Goal: Information Seeking & Learning: Find specific fact

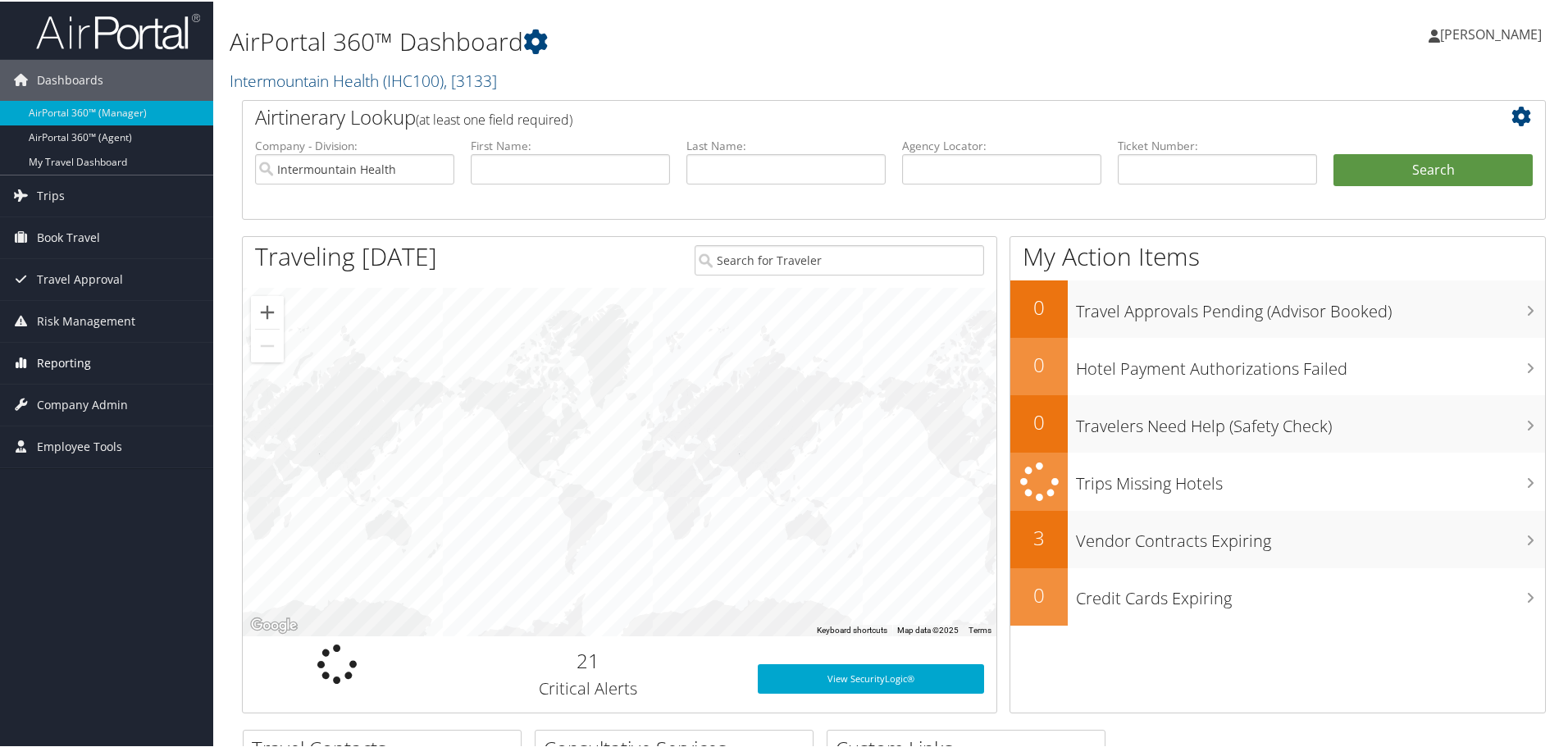
click at [71, 361] on span "Reporting" at bounding box center [63, 362] width 54 height 41
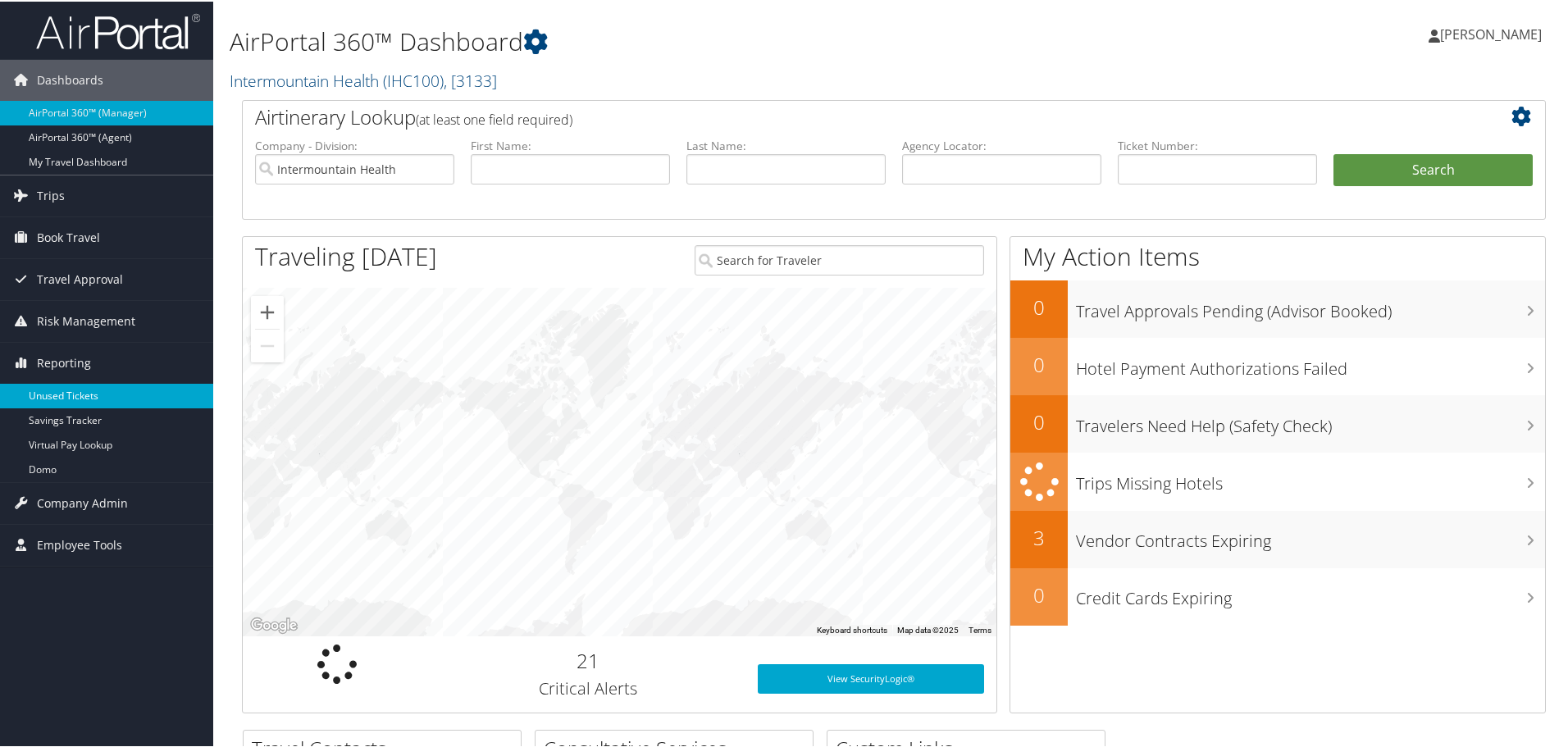
click at [67, 391] on link "Unused Tickets" at bounding box center [106, 395] width 213 height 25
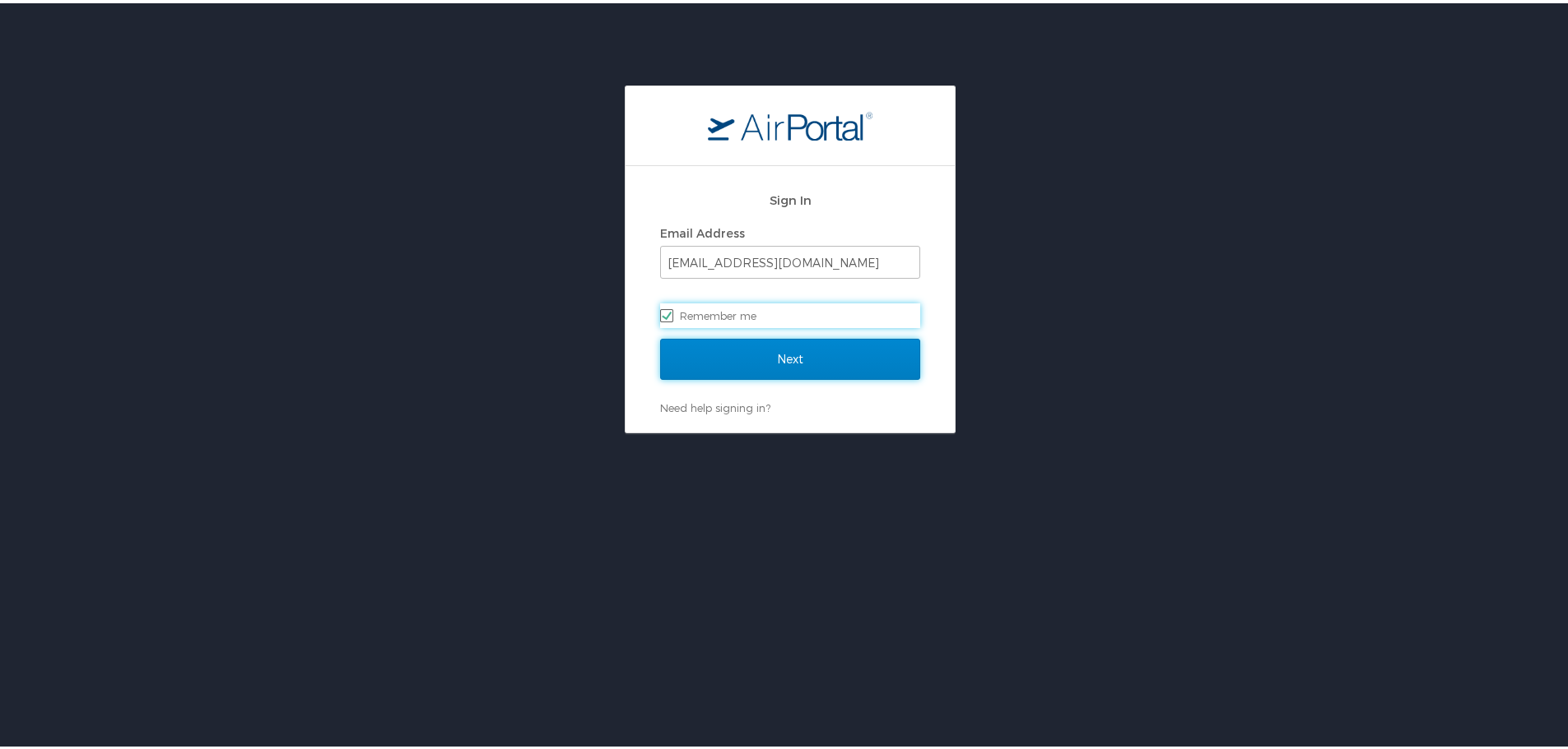
click at [793, 355] on input "Next" at bounding box center [790, 356] width 260 height 41
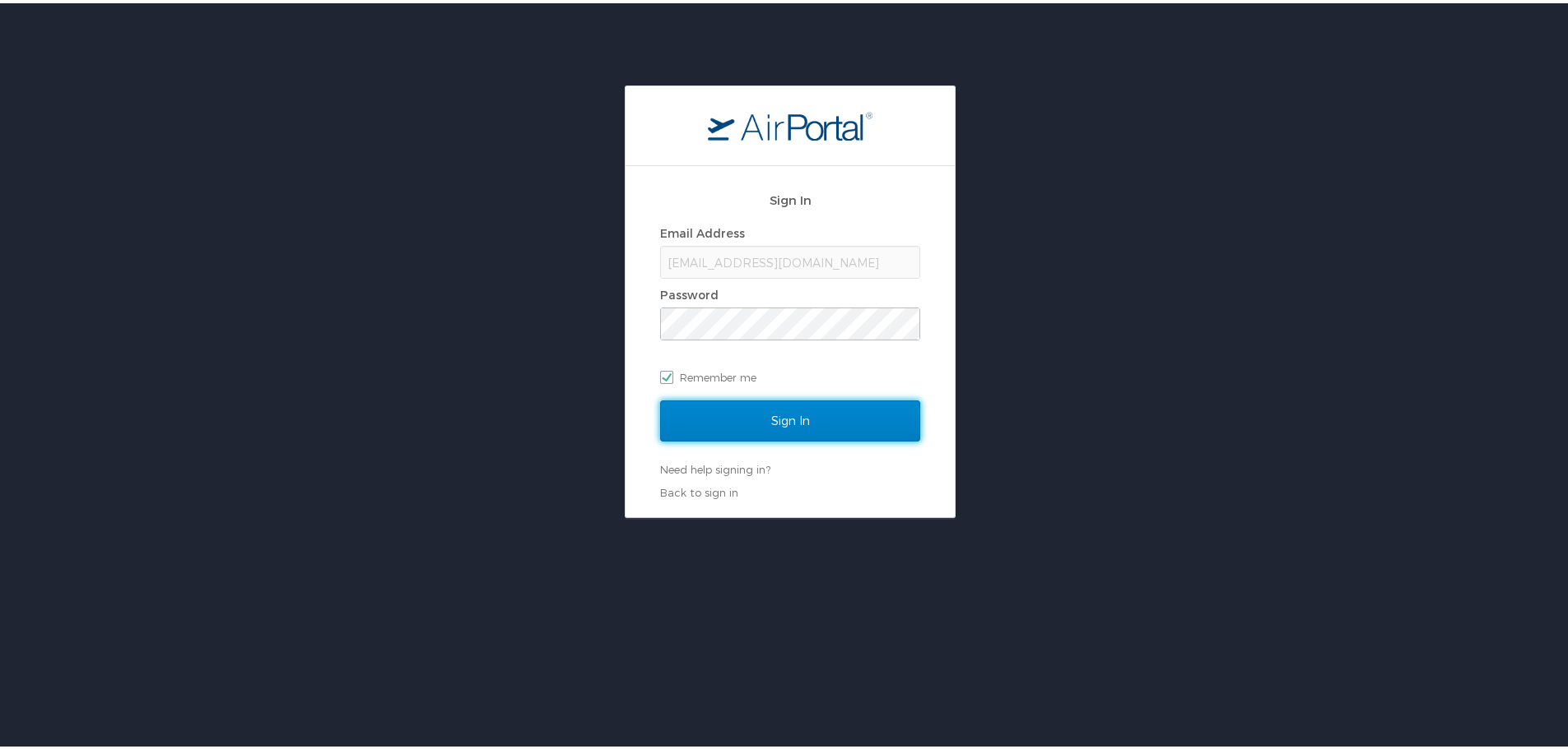
click at [789, 414] on input "Sign In" at bounding box center [790, 417] width 260 height 41
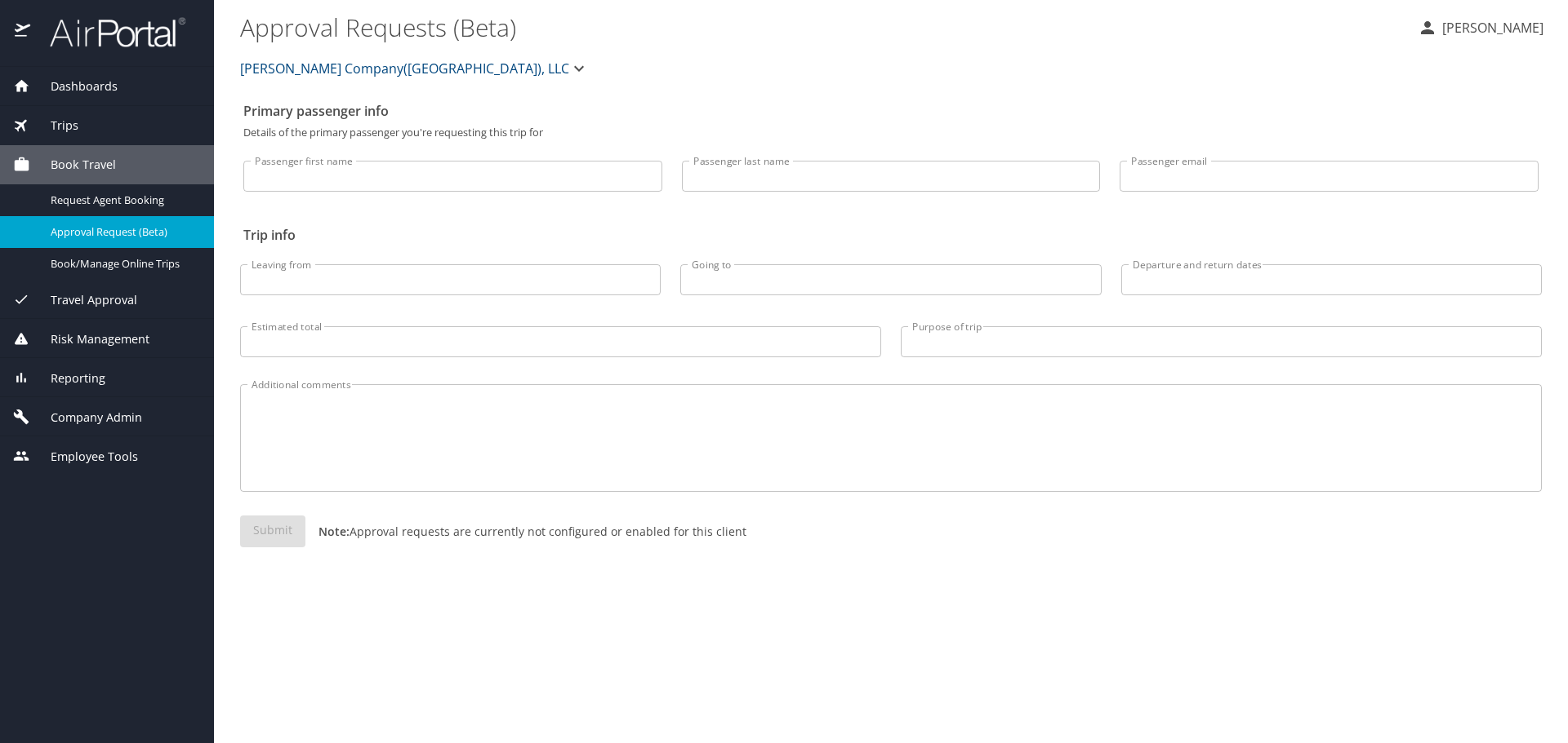
click at [569, 67] on icon "button" at bounding box center [578, 69] width 20 height 20
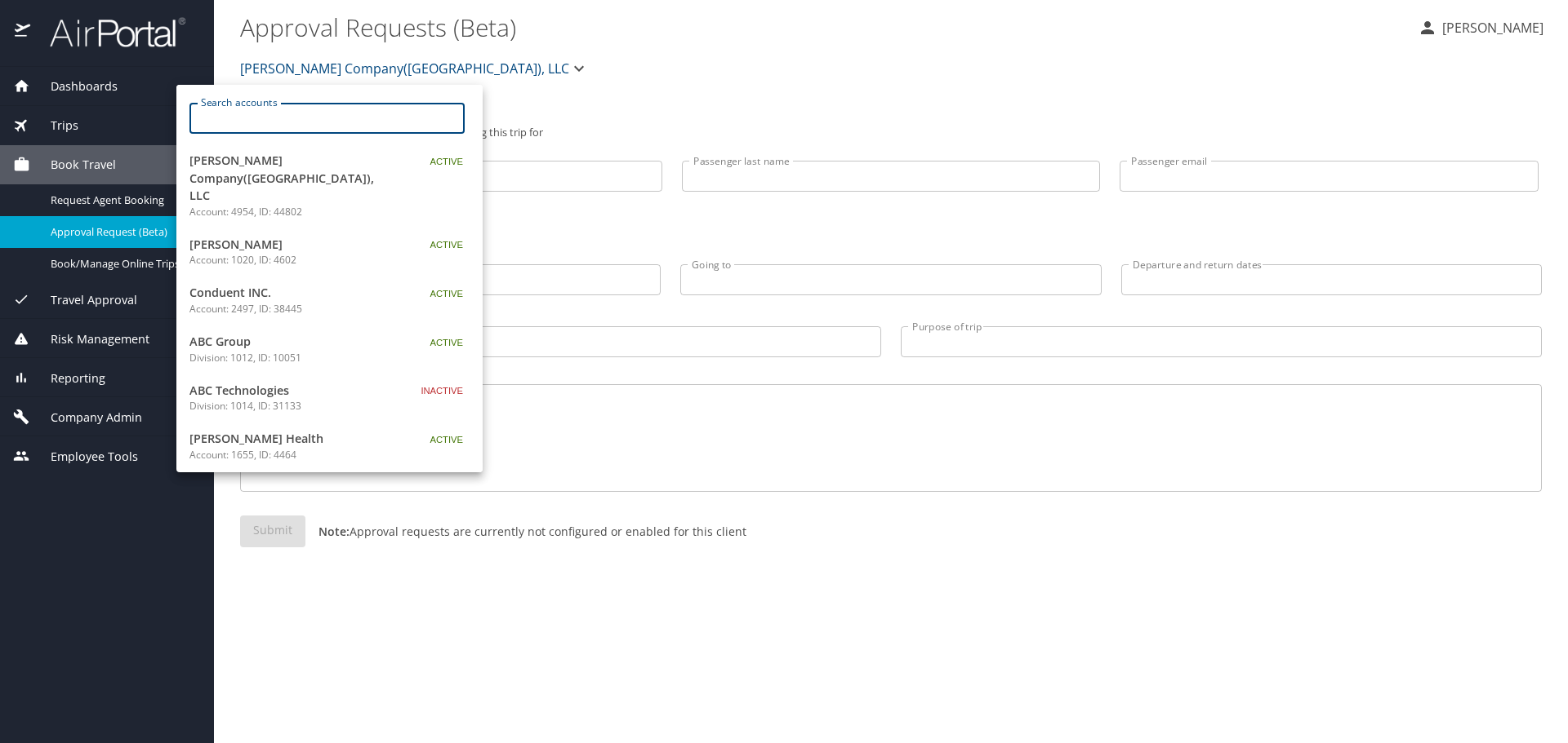
click at [268, 118] on input "Search accounts" at bounding box center [332, 118] width 264 height 31
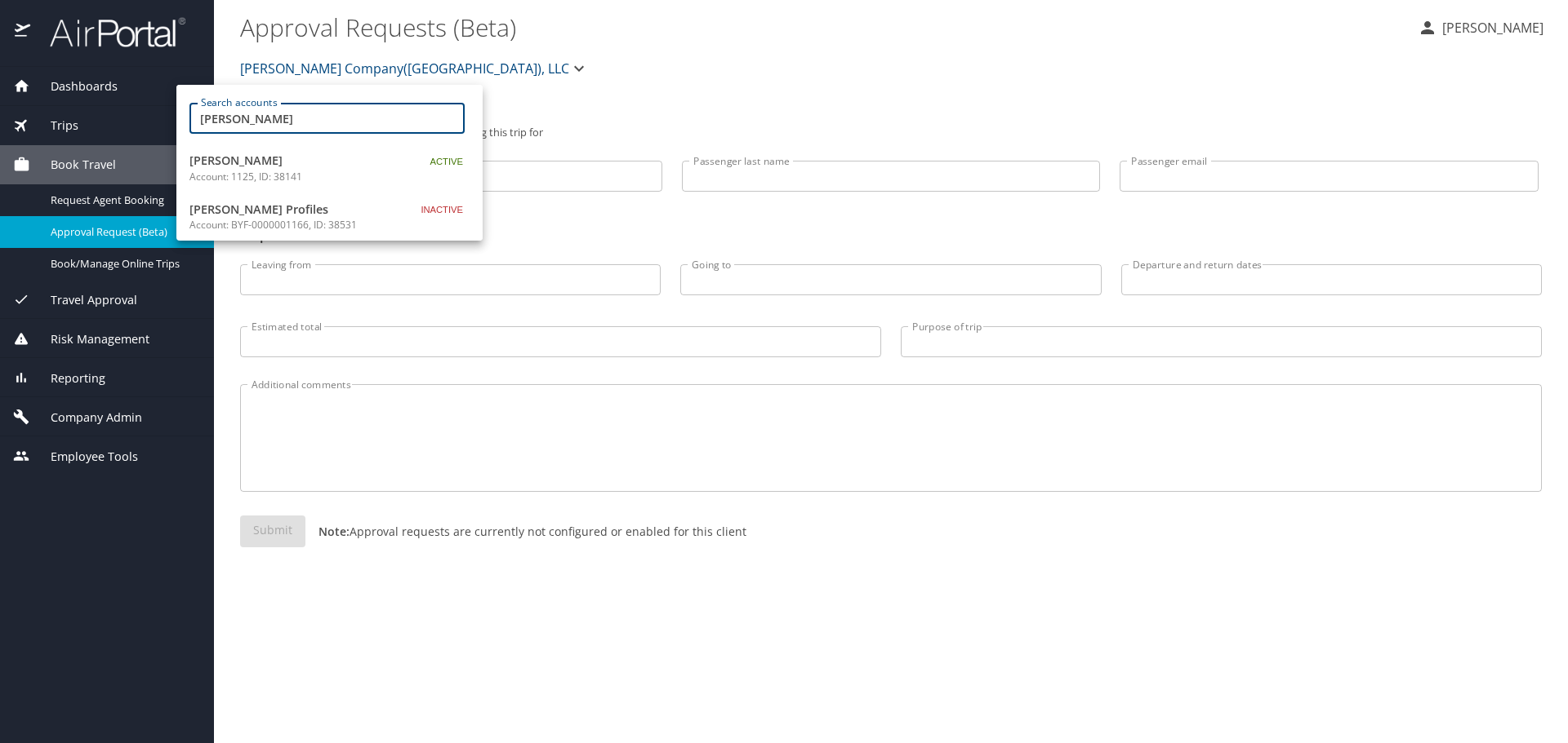
type input "marquardt"
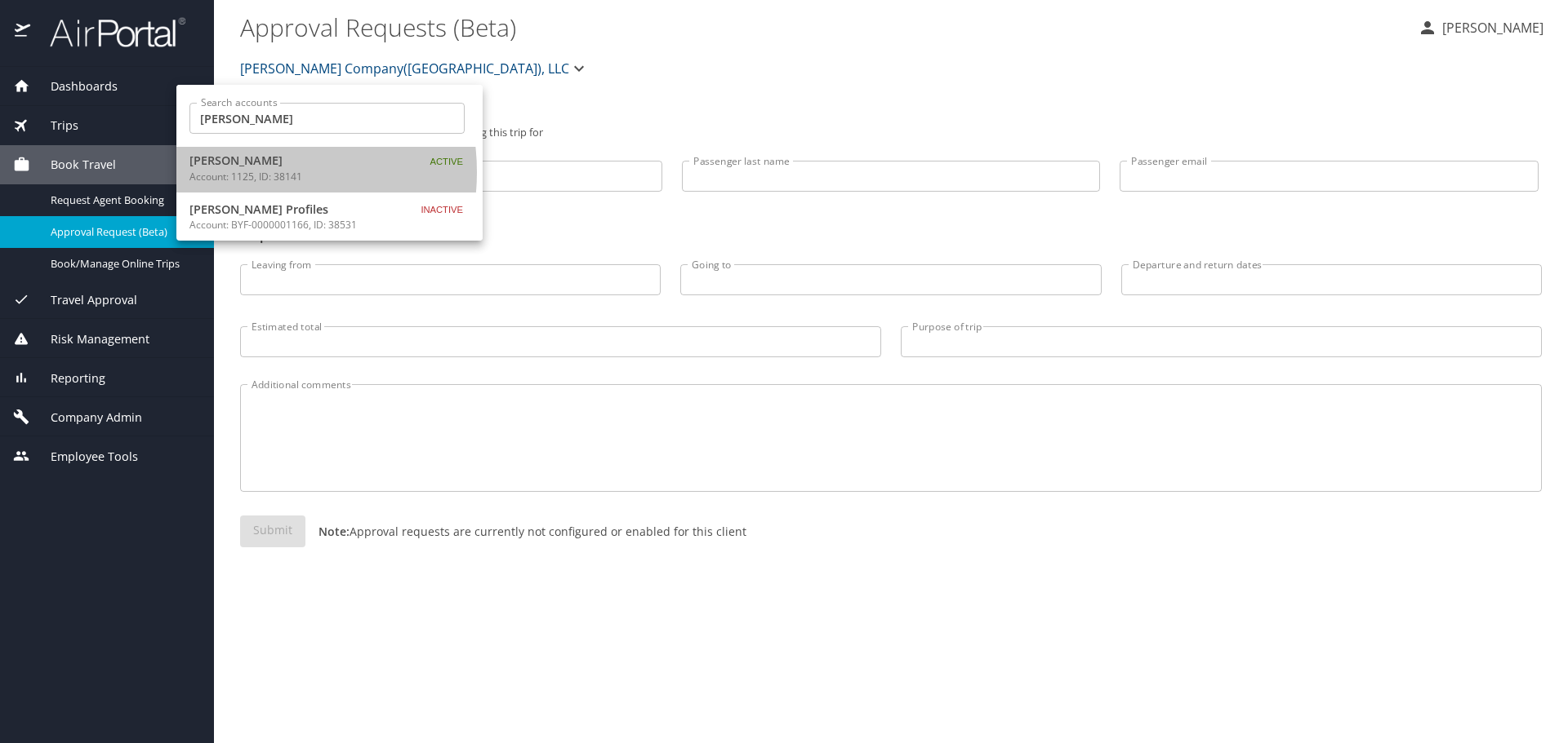
click at [244, 173] on p "Account: 1125, ID: 38141" at bounding box center [291, 176] width 204 height 14
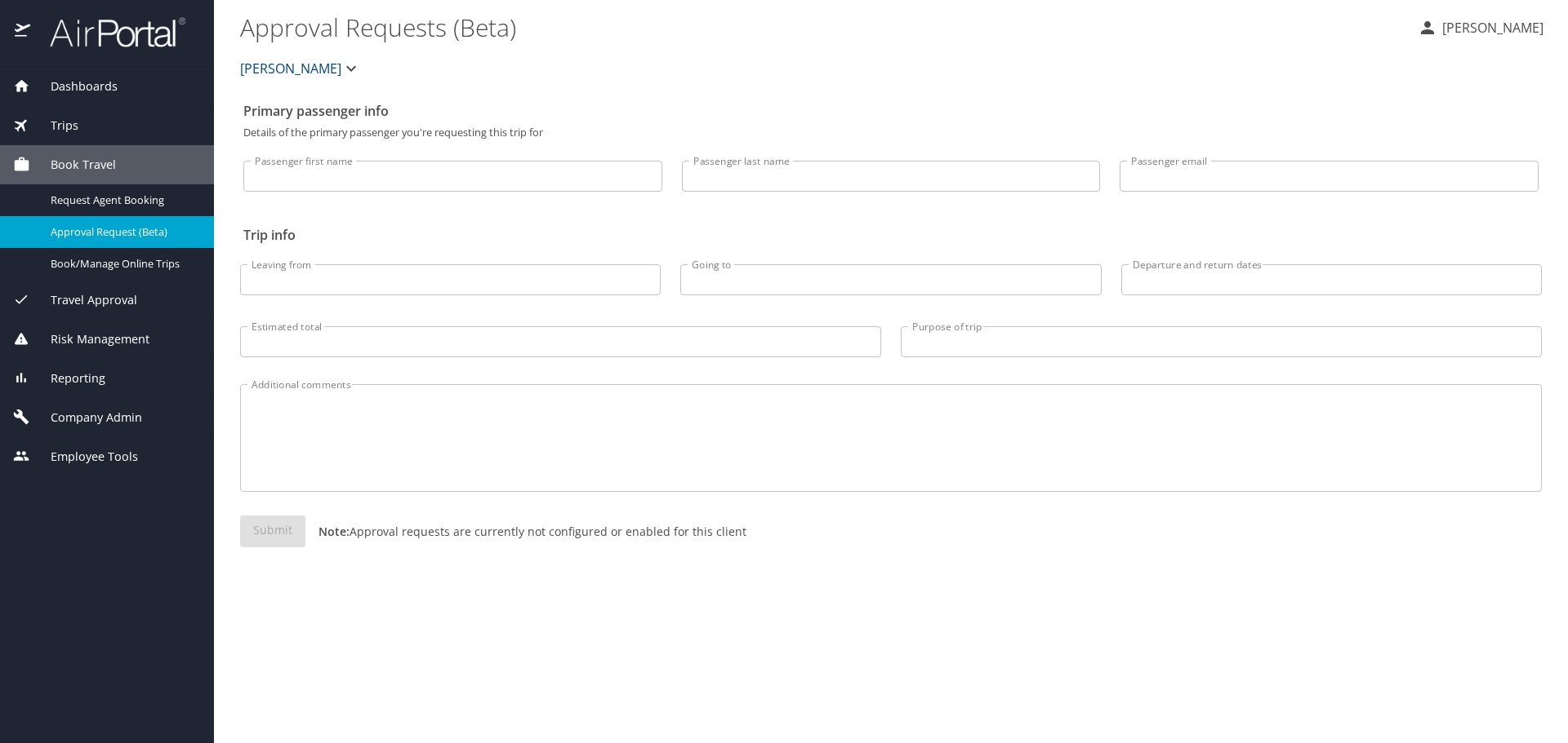
click at [94, 382] on span "Reporting" at bounding box center [68, 379] width 75 height 18
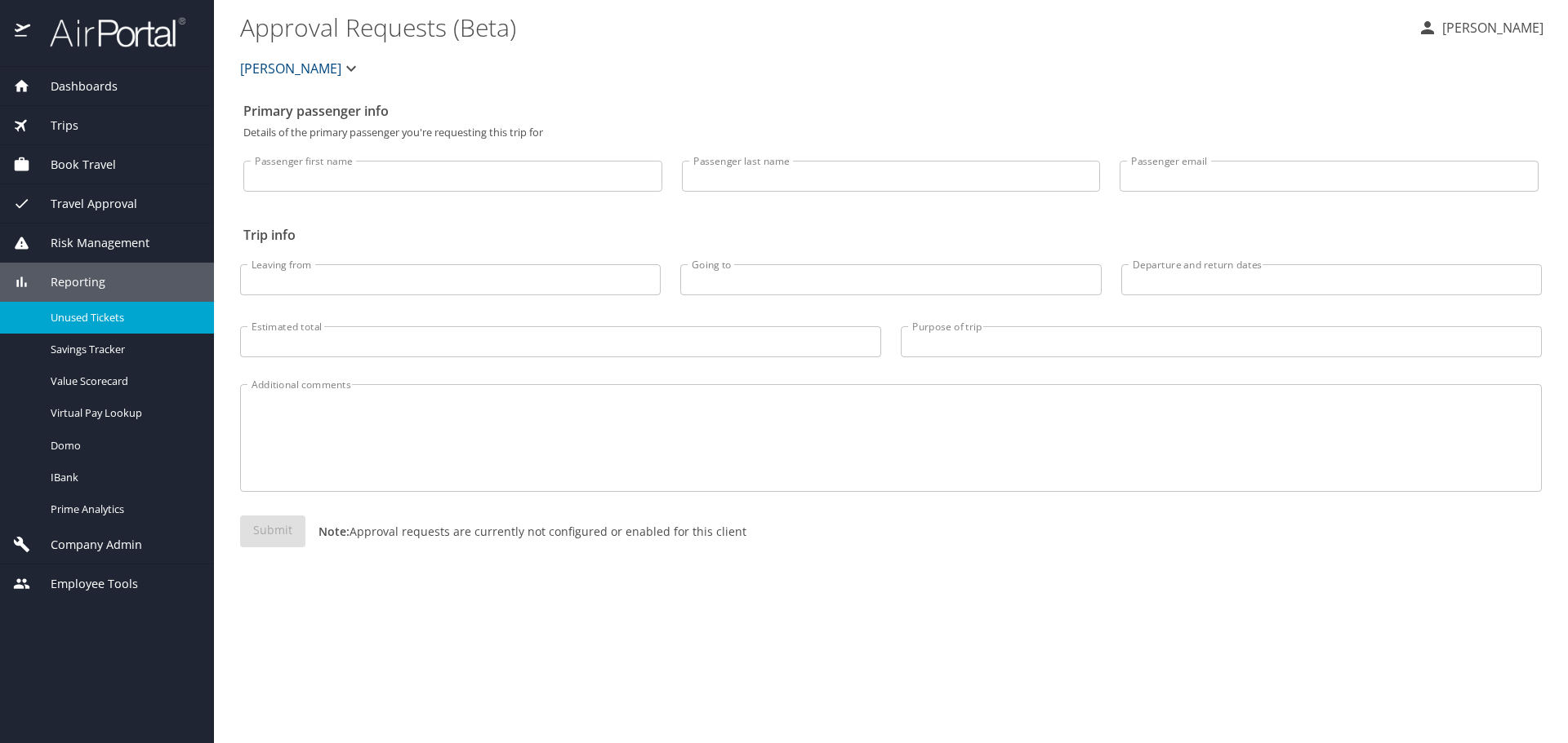
click at [103, 322] on span "Unused Tickets" at bounding box center [122, 318] width 144 height 15
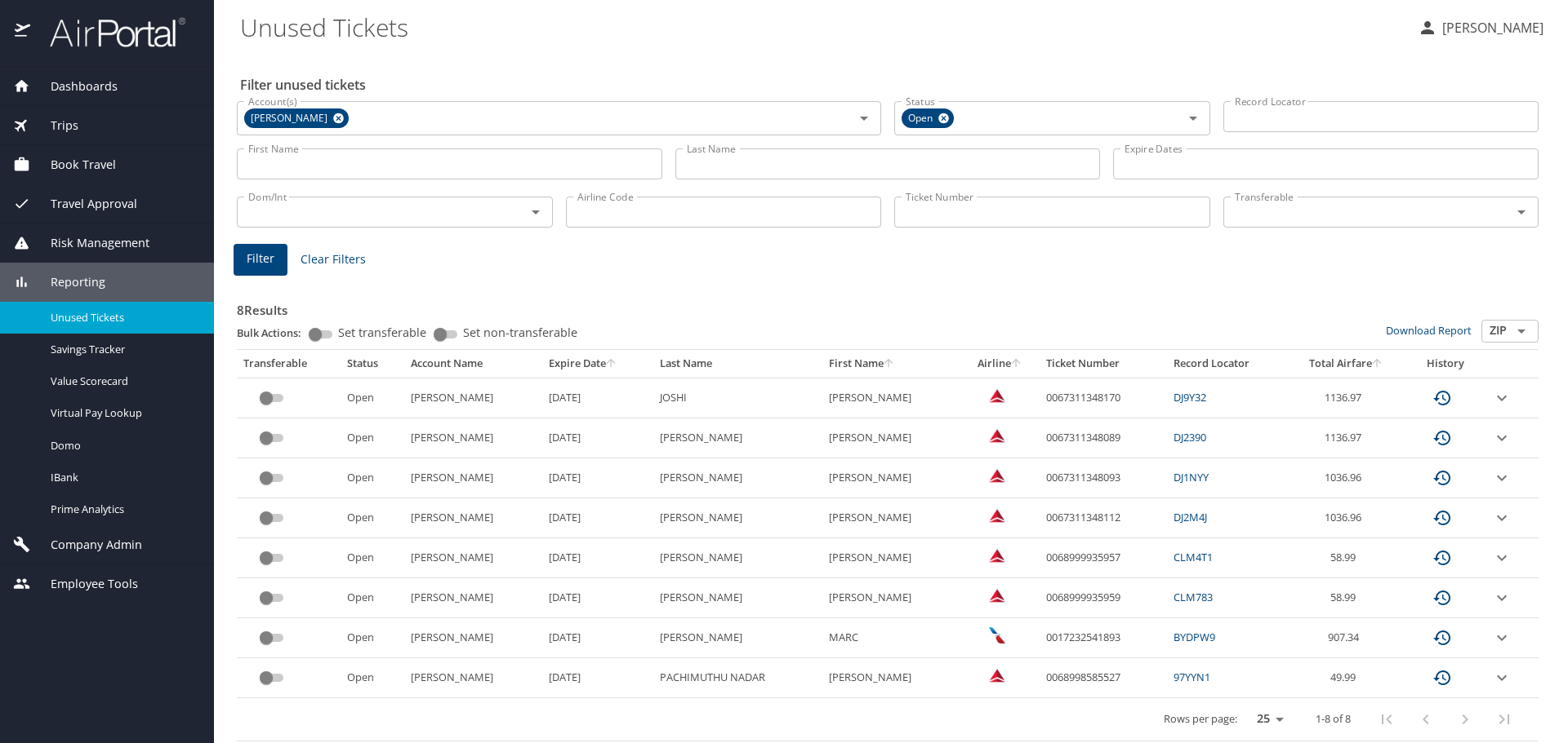
click at [1492, 403] on icon "expand row" at bounding box center [1501, 398] width 20 height 20
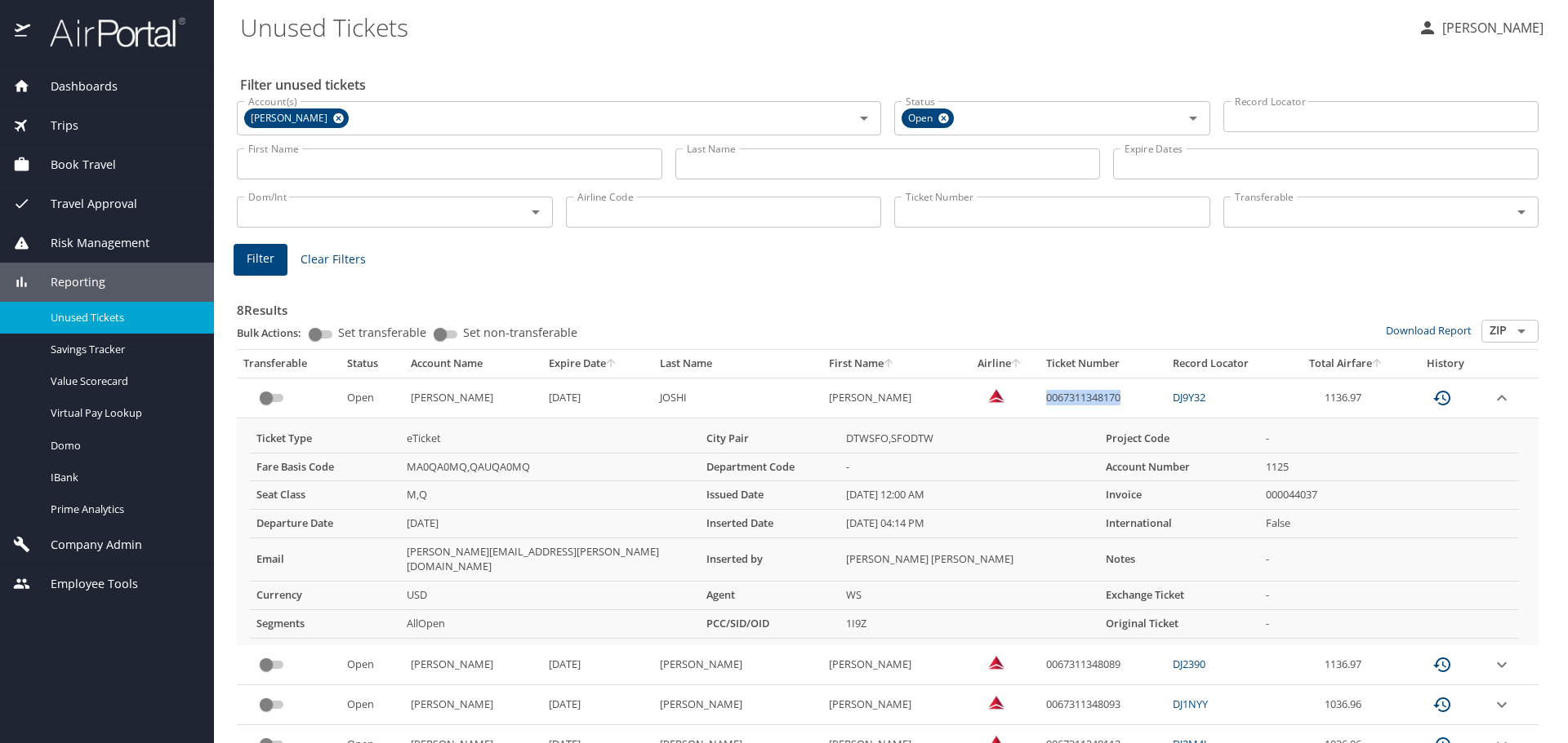
drag, startPoint x: 1119, startPoint y: 391, endPoint x: 1028, endPoint y: 394, distance: 91.0
click at [1039, 394] on td "0067311348170" at bounding box center [1102, 398] width 127 height 40
copy td "0067311348170"
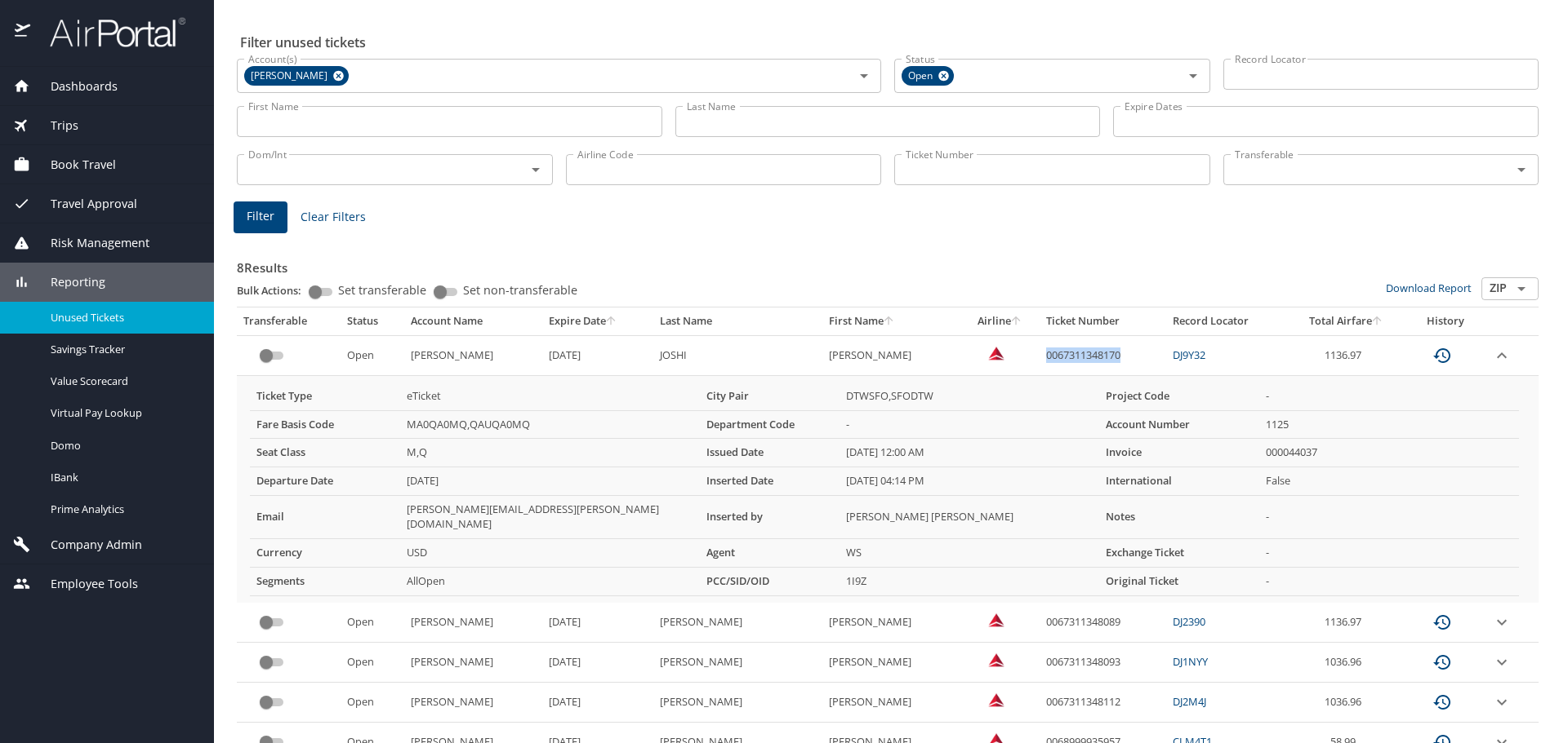
scroll to position [82, 0]
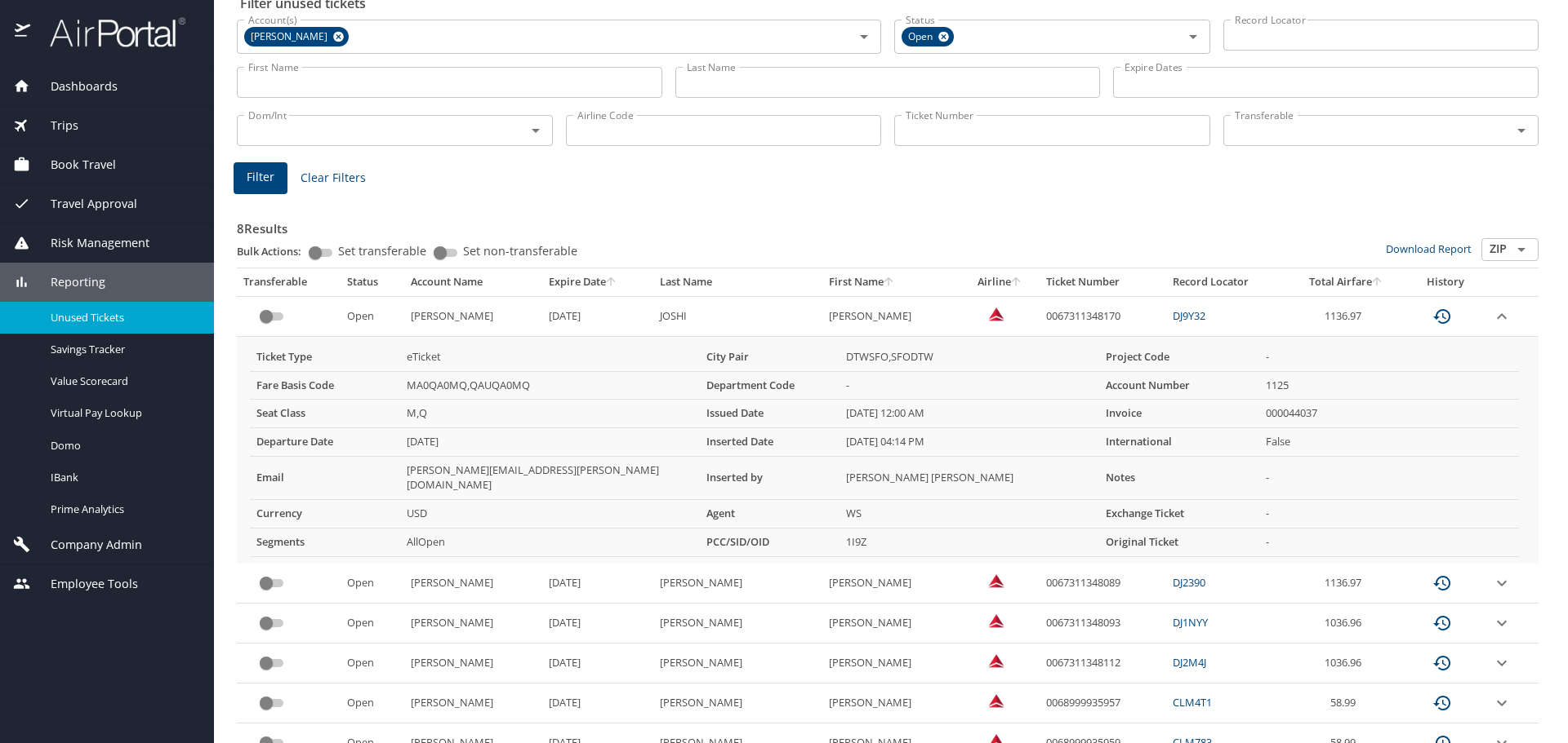
drag, startPoint x: 1060, startPoint y: 387, endPoint x: 1120, endPoint y: 348, distance: 71.6
click at [1060, 386] on td "-" at bounding box center [969, 385] width 260 height 29
drag, startPoint x: 1121, startPoint y: 314, endPoint x: 1028, endPoint y: 322, distance: 93.3
click at [1039, 322] on td "0067311348170" at bounding box center [1102, 317] width 127 height 40
copy td "0067311348170"
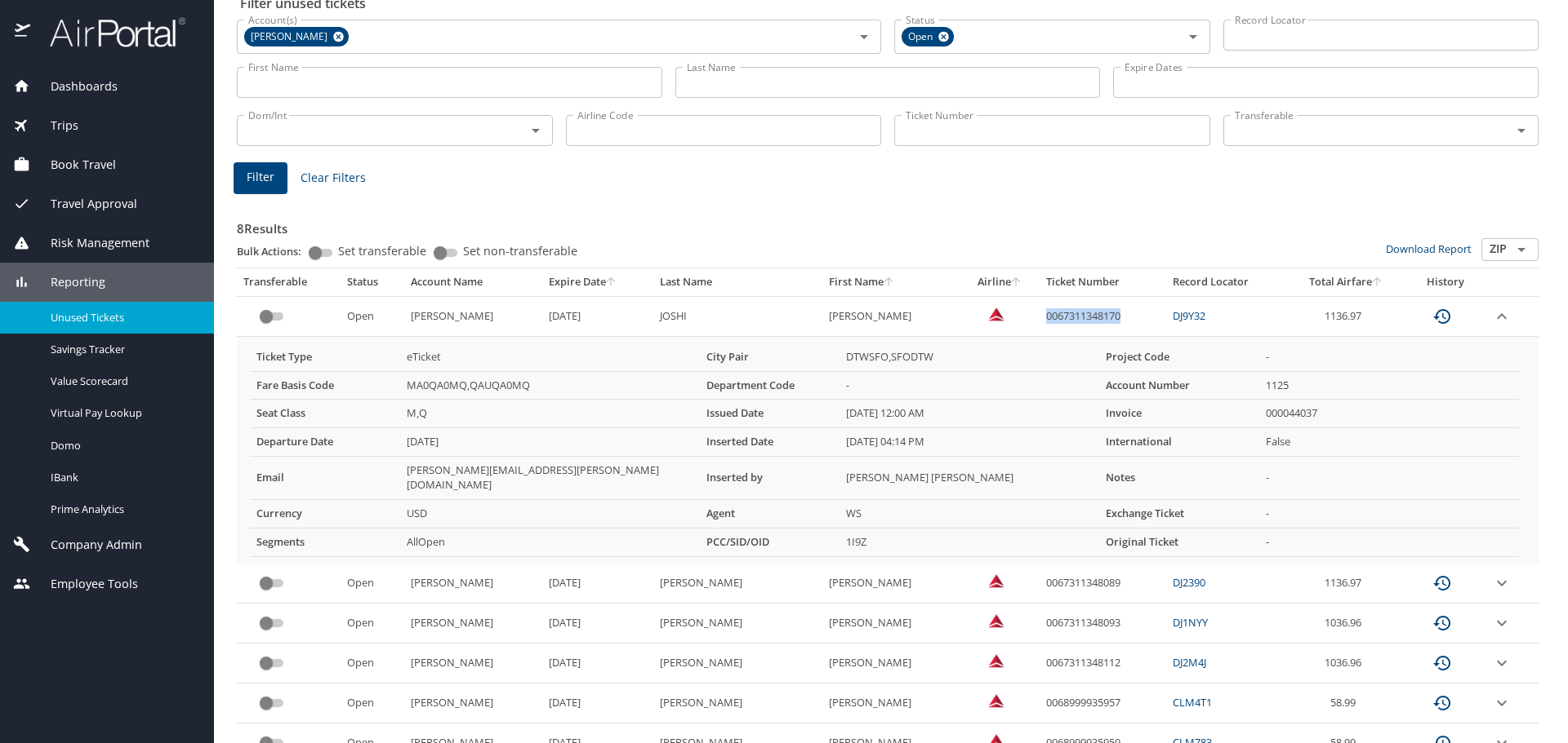
click at [1493, 316] on icon "expand row" at bounding box center [1501, 317] width 20 height 20
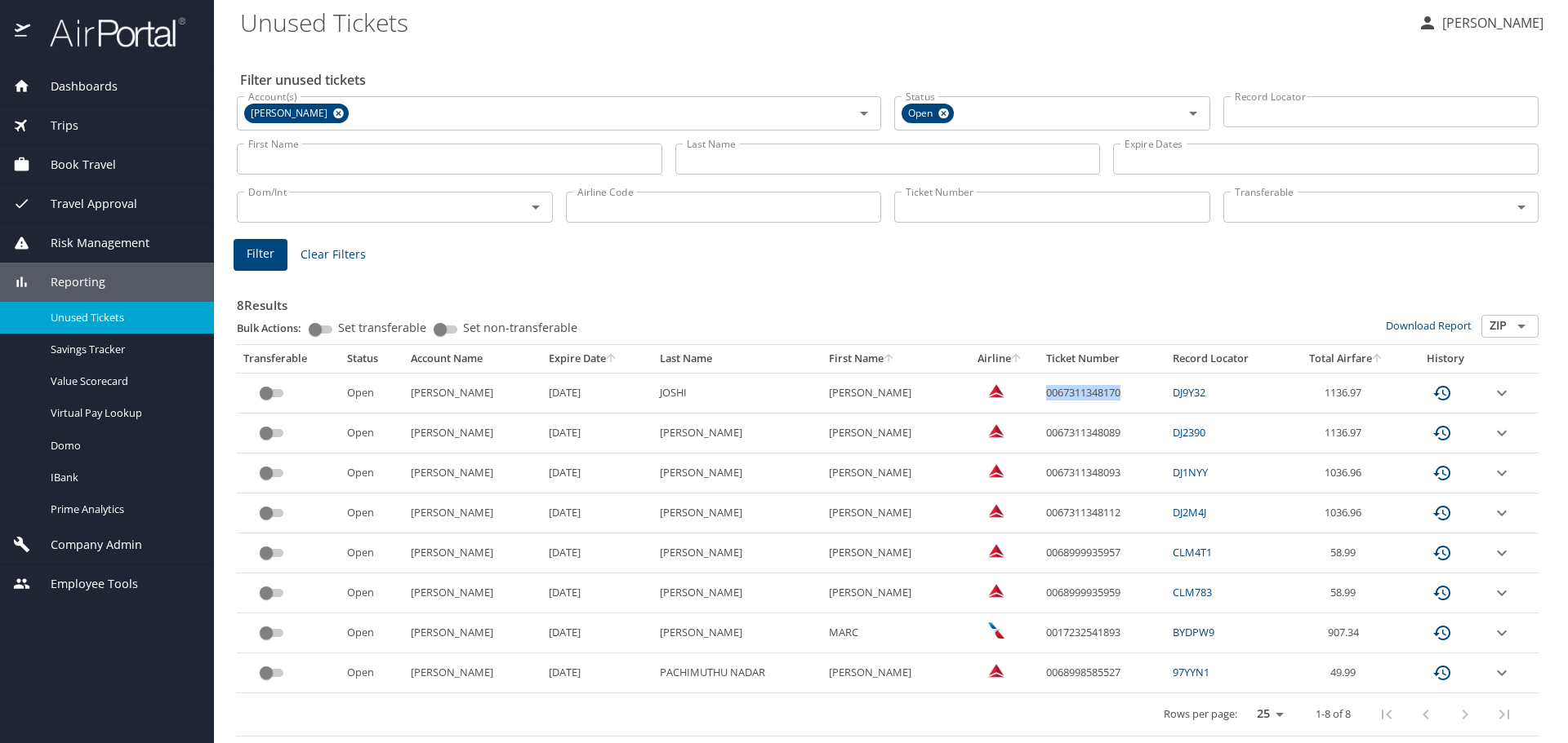
scroll to position [5, 0]
click at [1364, 384] on td "1136.97" at bounding box center [1346, 393] width 118 height 40
drag, startPoint x: 1358, startPoint y: 388, endPoint x: 807, endPoint y: 384, distance: 551.0
click at [807, 384] on tr "Open Marquardt 9/24/2026 JOSHI ONKAR VIJAY 0067311348170 DJ9Y32 1136.97" at bounding box center [888, 393] width 1302 height 40
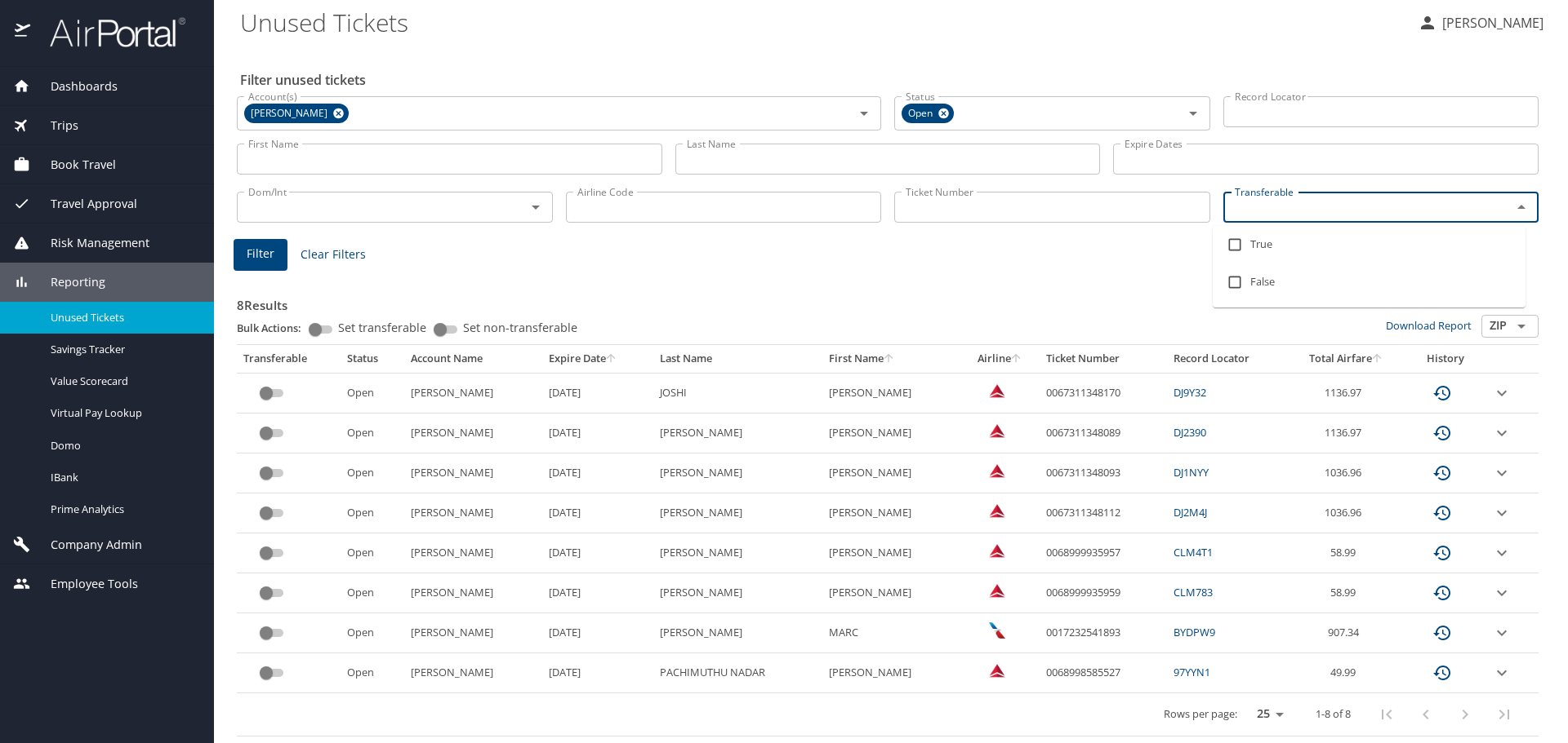
click at [1241, 202] on input "Transferable" at bounding box center [1357, 207] width 258 height 21
click at [1235, 248] on input "checkbox" at bounding box center [1234, 244] width 31 height 31
checkbox input "true"
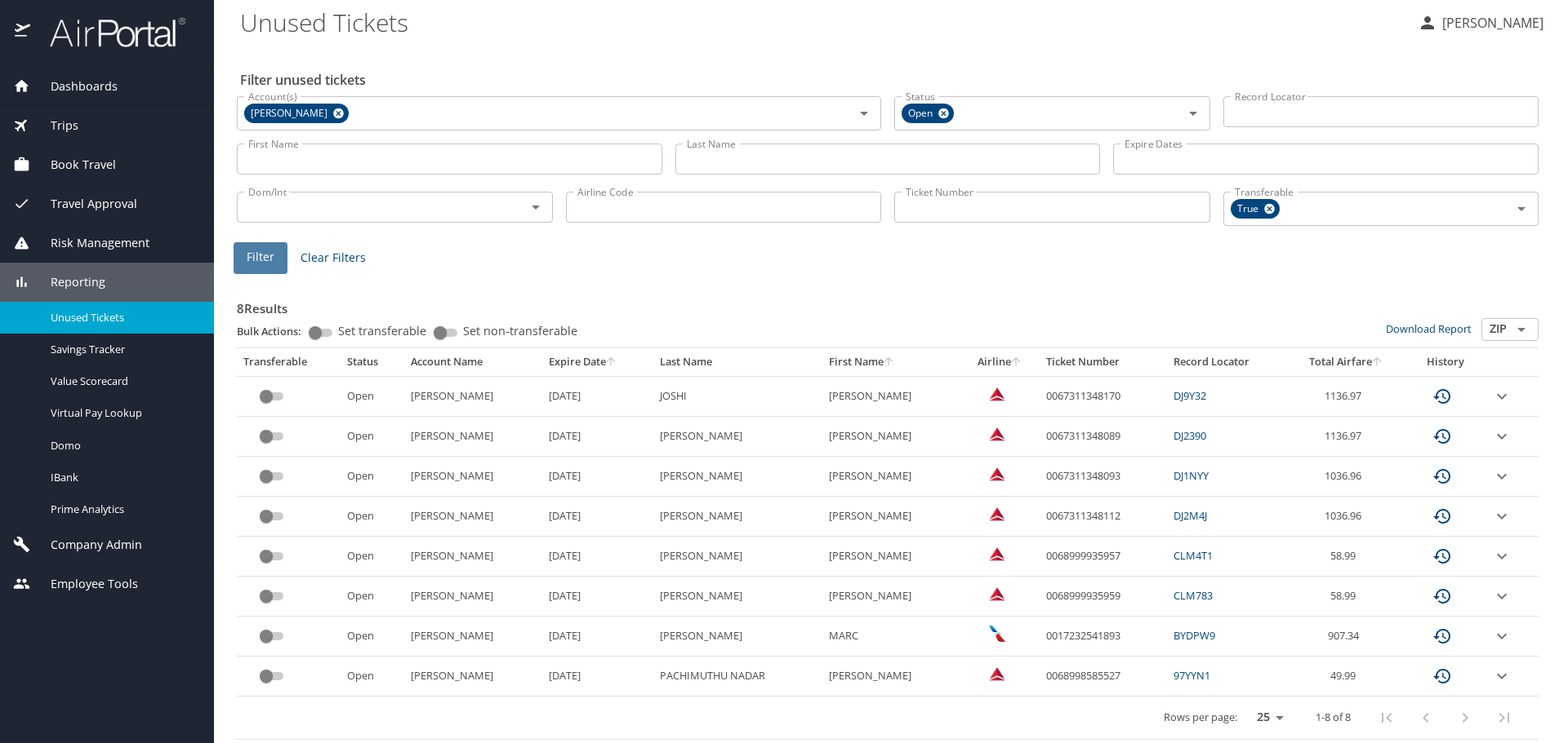
click at [261, 258] on span "Filter" at bounding box center [260, 257] width 28 height 20
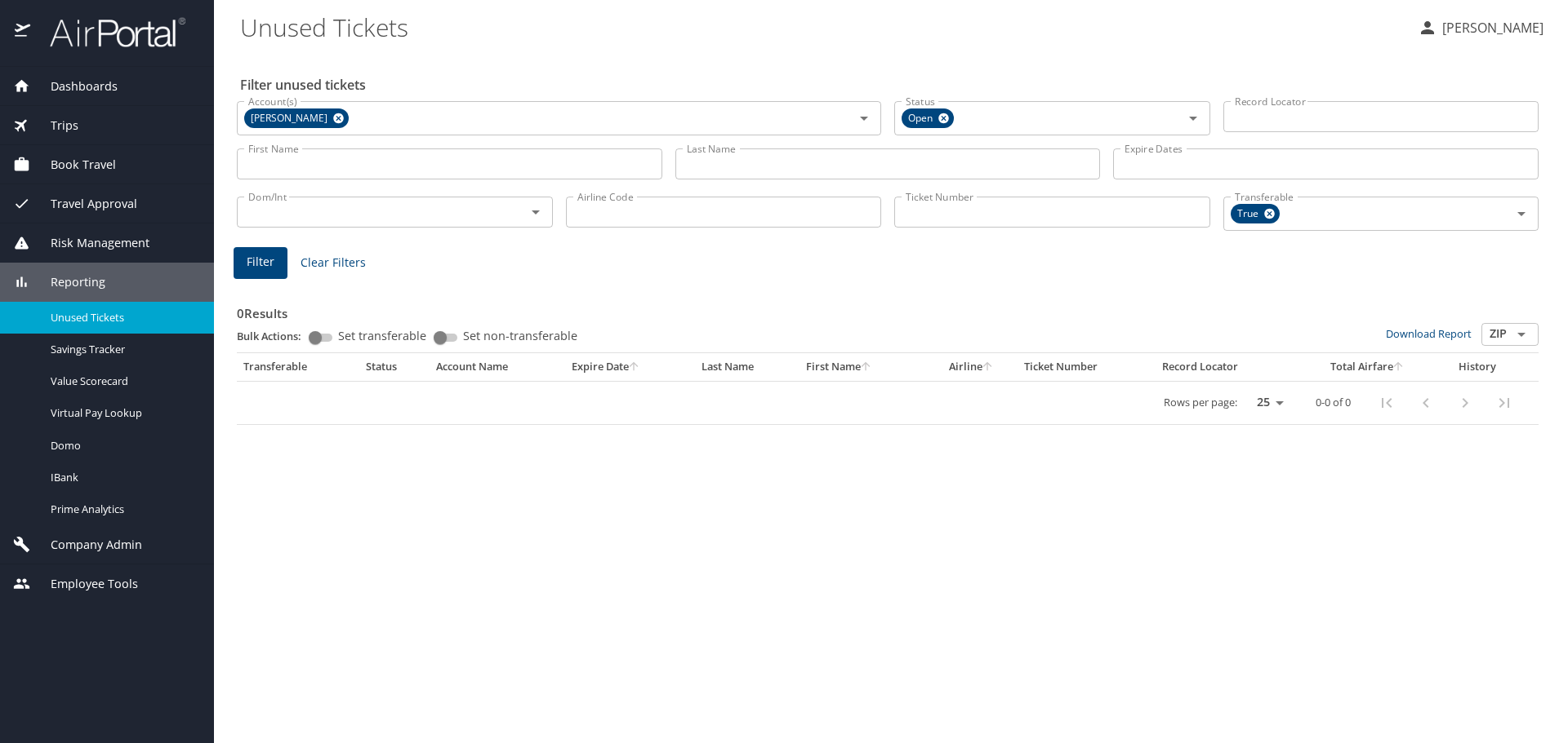
scroll to position [0, 0]
click at [1266, 212] on icon at bounding box center [1268, 214] width 10 height 10
click at [254, 252] on span "Filter" at bounding box center [260, 258] width 28 height 20
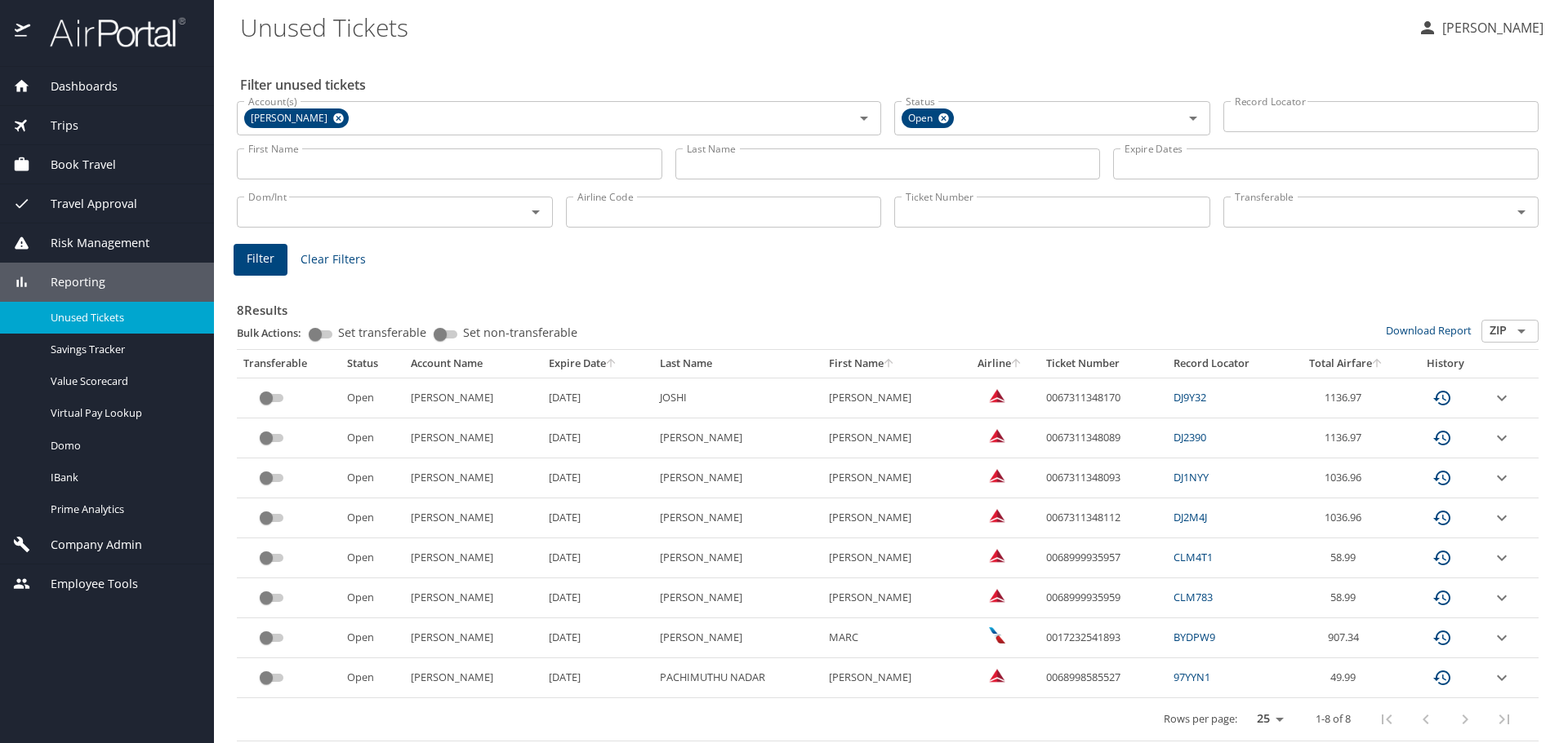
click at [71, 121] on span "Trips" at bounding box center [54, 125] width 48 height 18
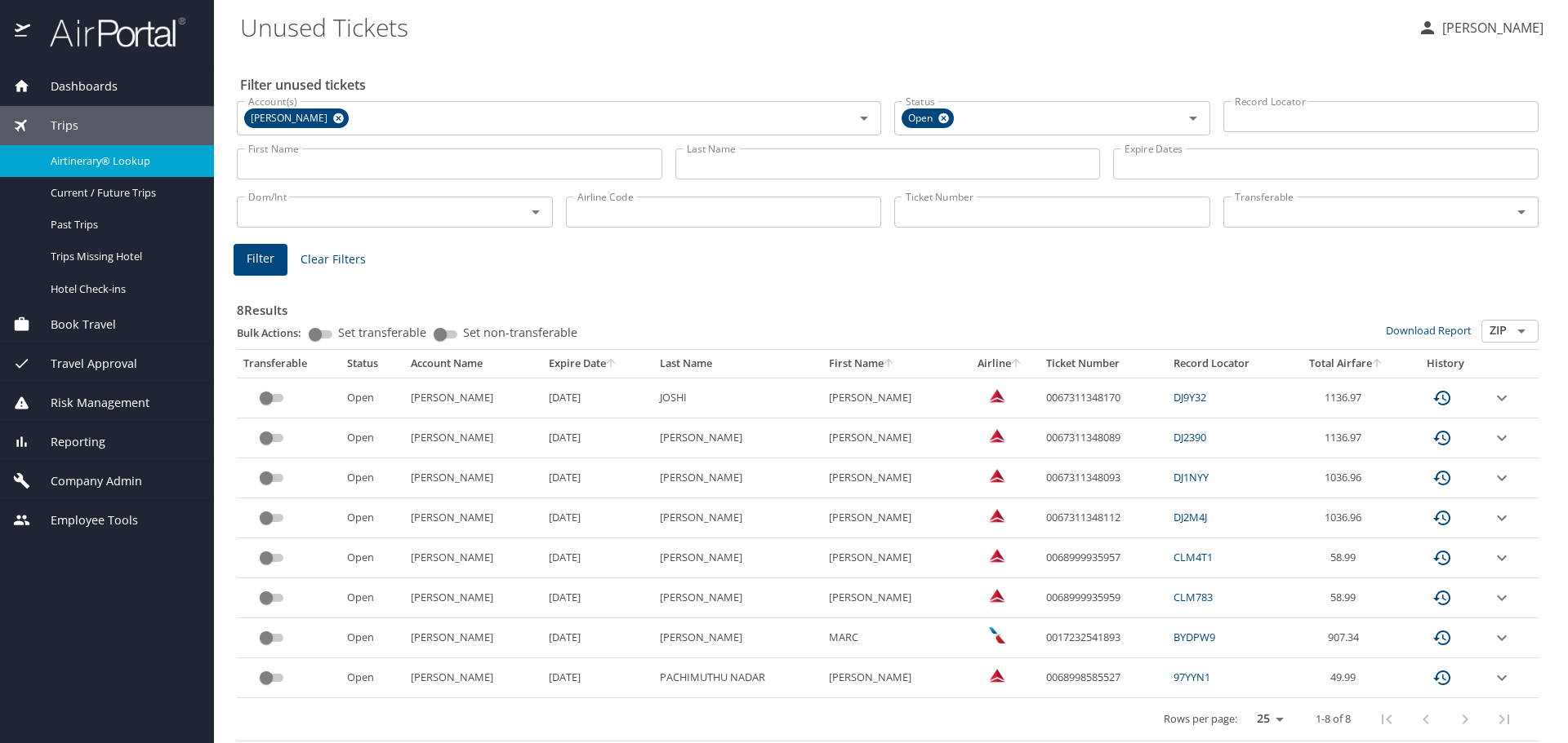
click at [103, 163] on span "Airtinerary® Lookup" at bounding box center [122, 161] width 144 height 15
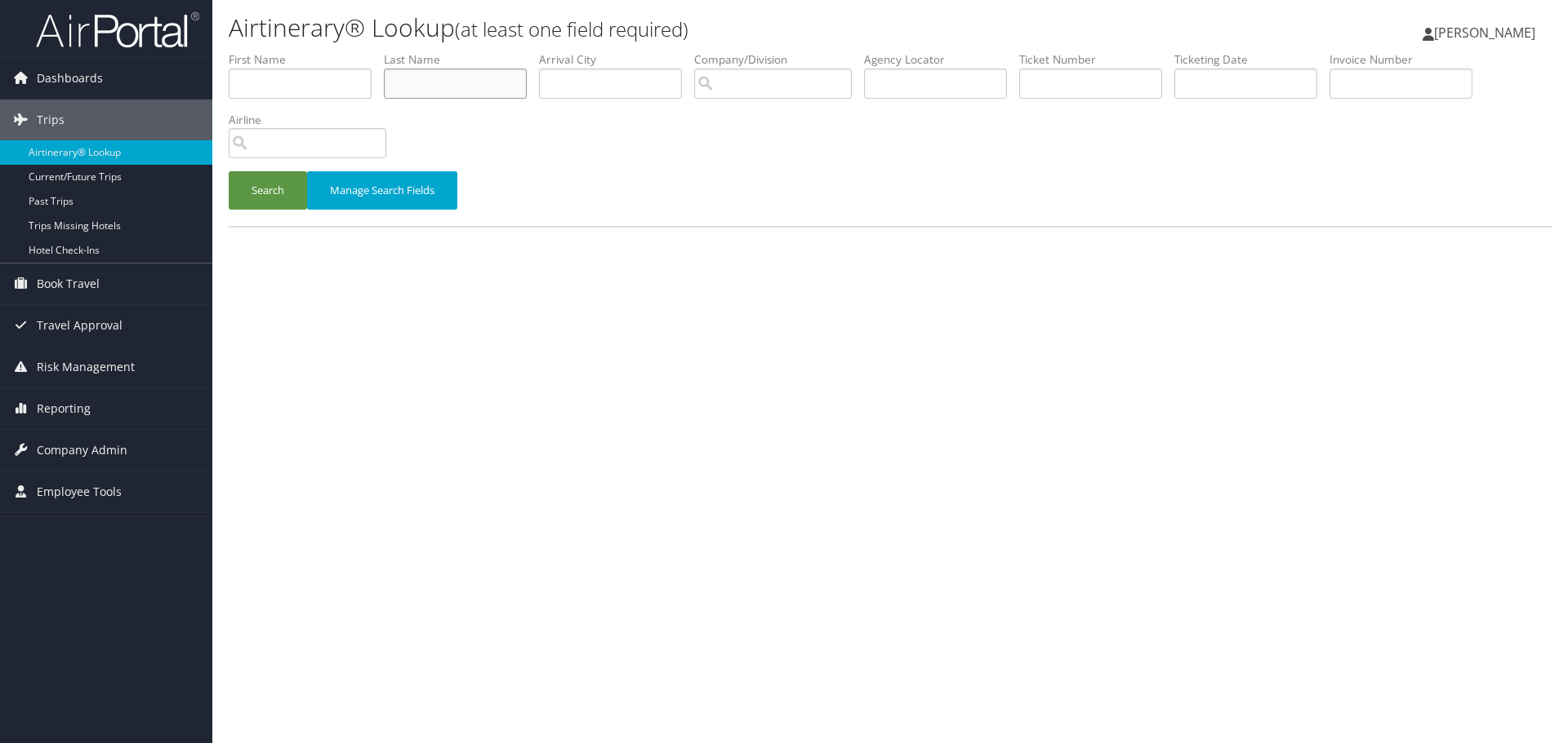
click at [413, 79] on input "text" at bounding box center [455, 84] width 143 height 31
type input "swanson"
click at [263, 199] on button "Search" at bounding box center [268, 191] width 78 height 38
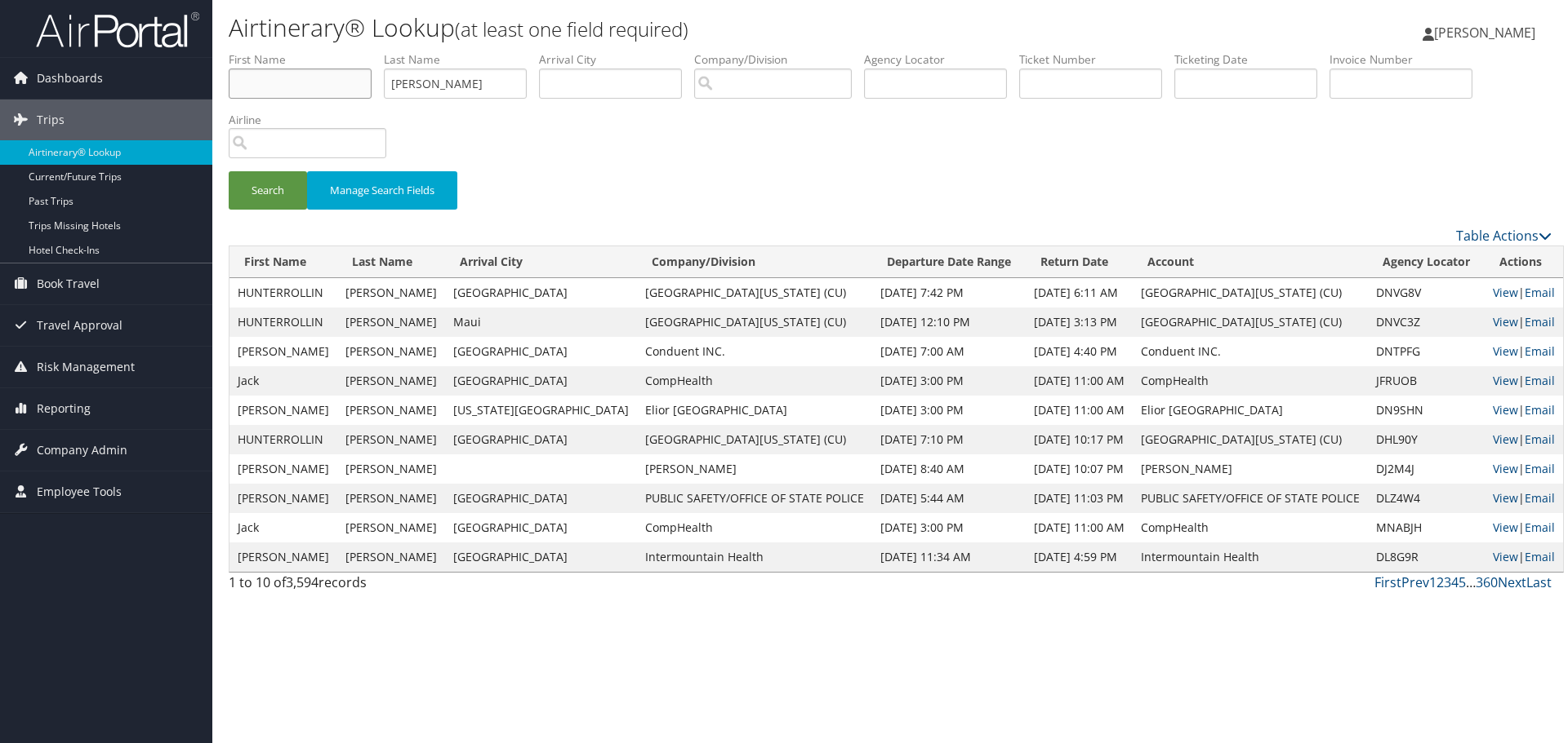
click at [303, 76] on input "text" at bounding box center [301, 84] width 143 height 31
type input "william"
click at [269, 192] on button "Search" at bounding box center [268, 191] width 78 height 38
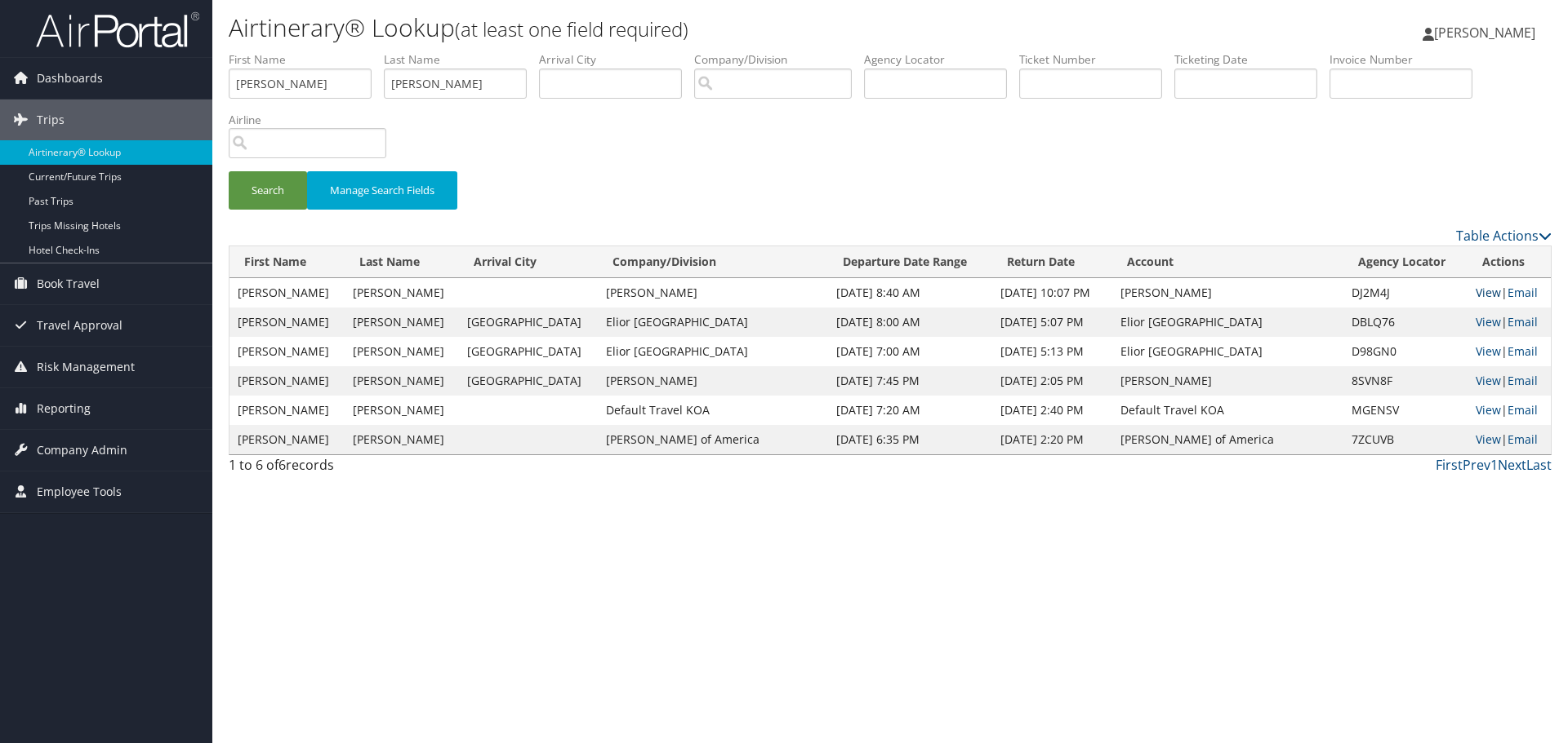
click at [1483, 292] on link "View" at bounding box center [1488, 293] width 26 height 15
click at [63, 449] on span "Company Admin" at bounding box center [81, 450] width 91 height 41
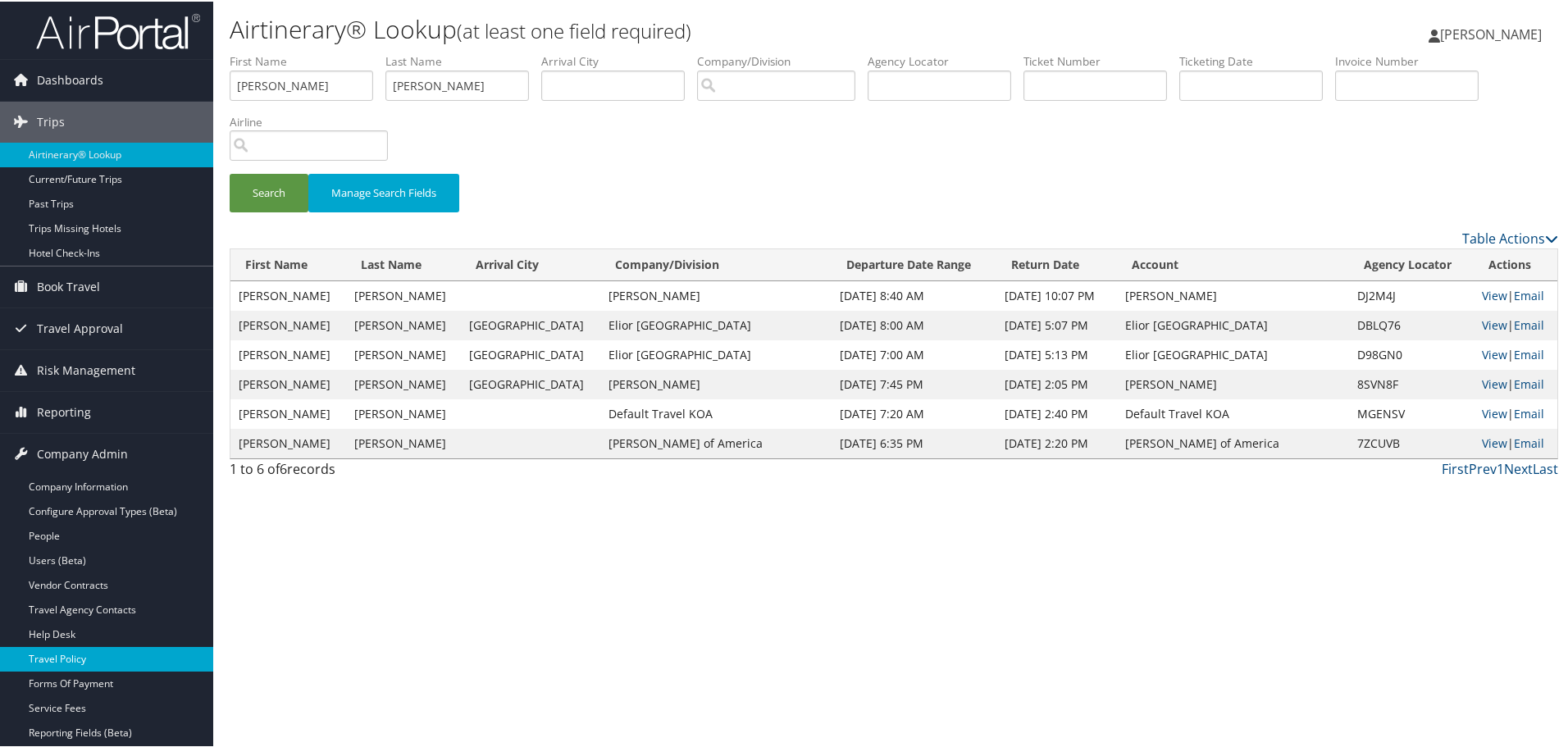
click at [77, 667] on link "Travel Policy" at bounding box center [106, 658] width 213 height 25
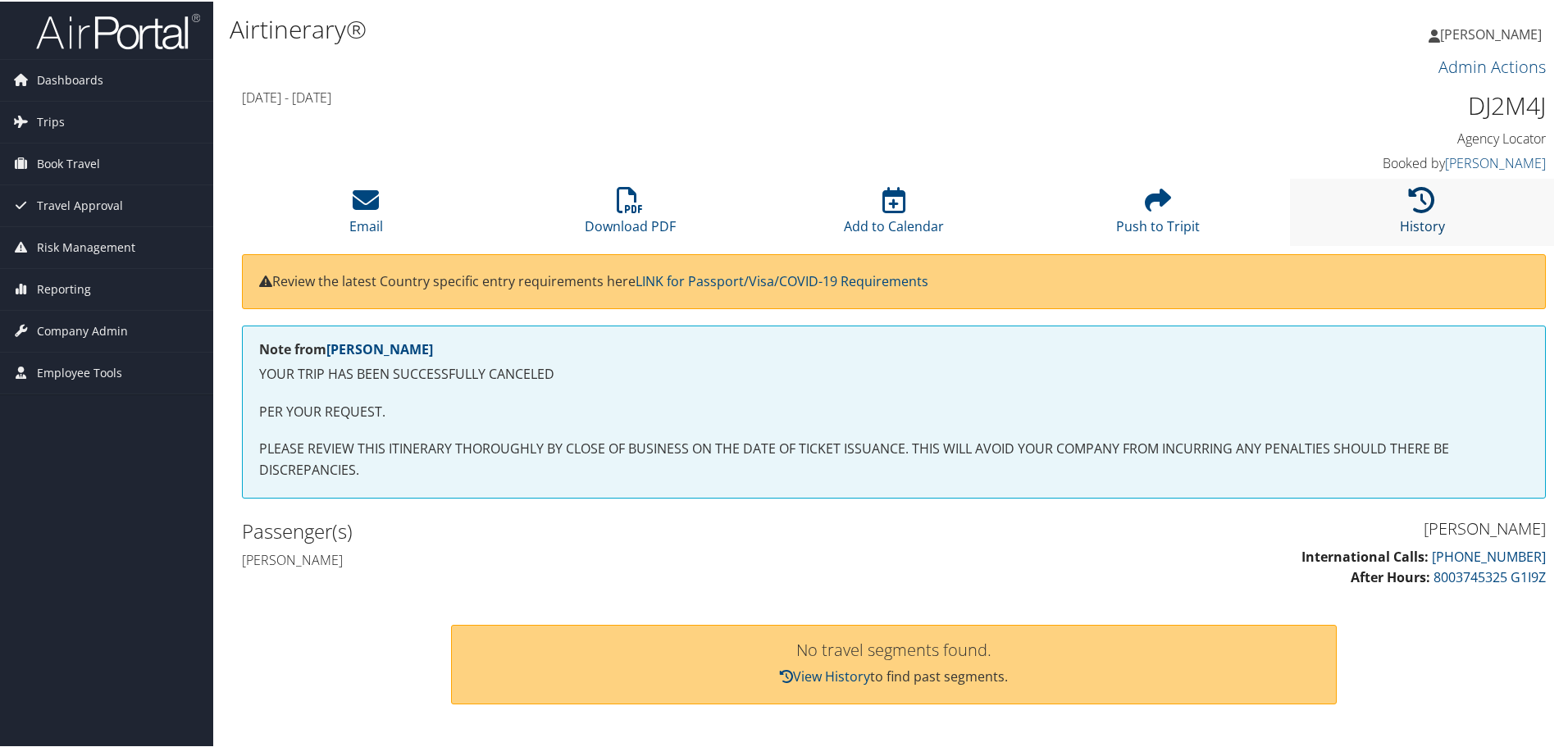
click at [1416, 202] on icon at bounding box center [1421, 198] width 26 height 26
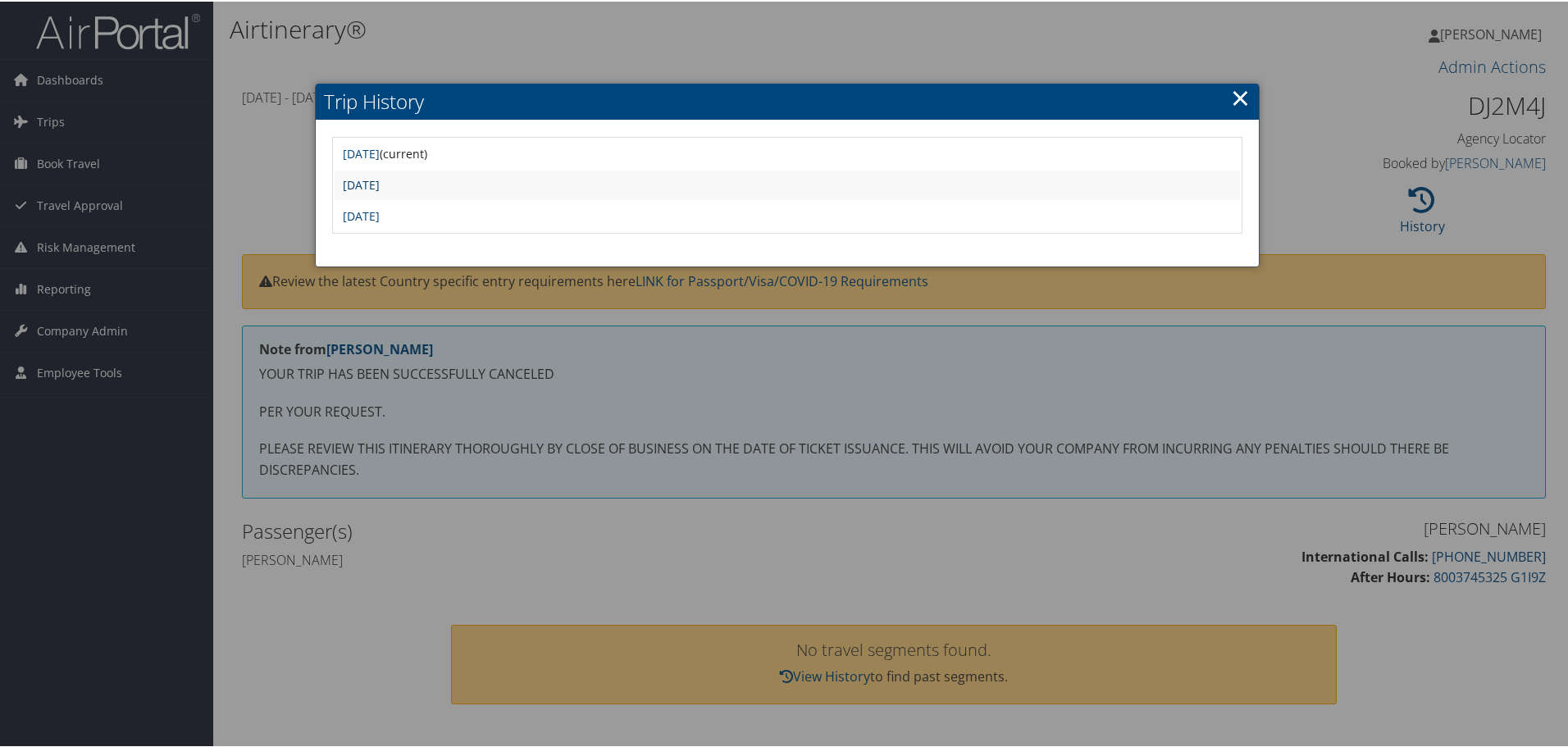
click at [380, 182] on link "Tue Sep 23 18:16:33 MDT 2025" at bounding box center [361, 183] width 36 height 15
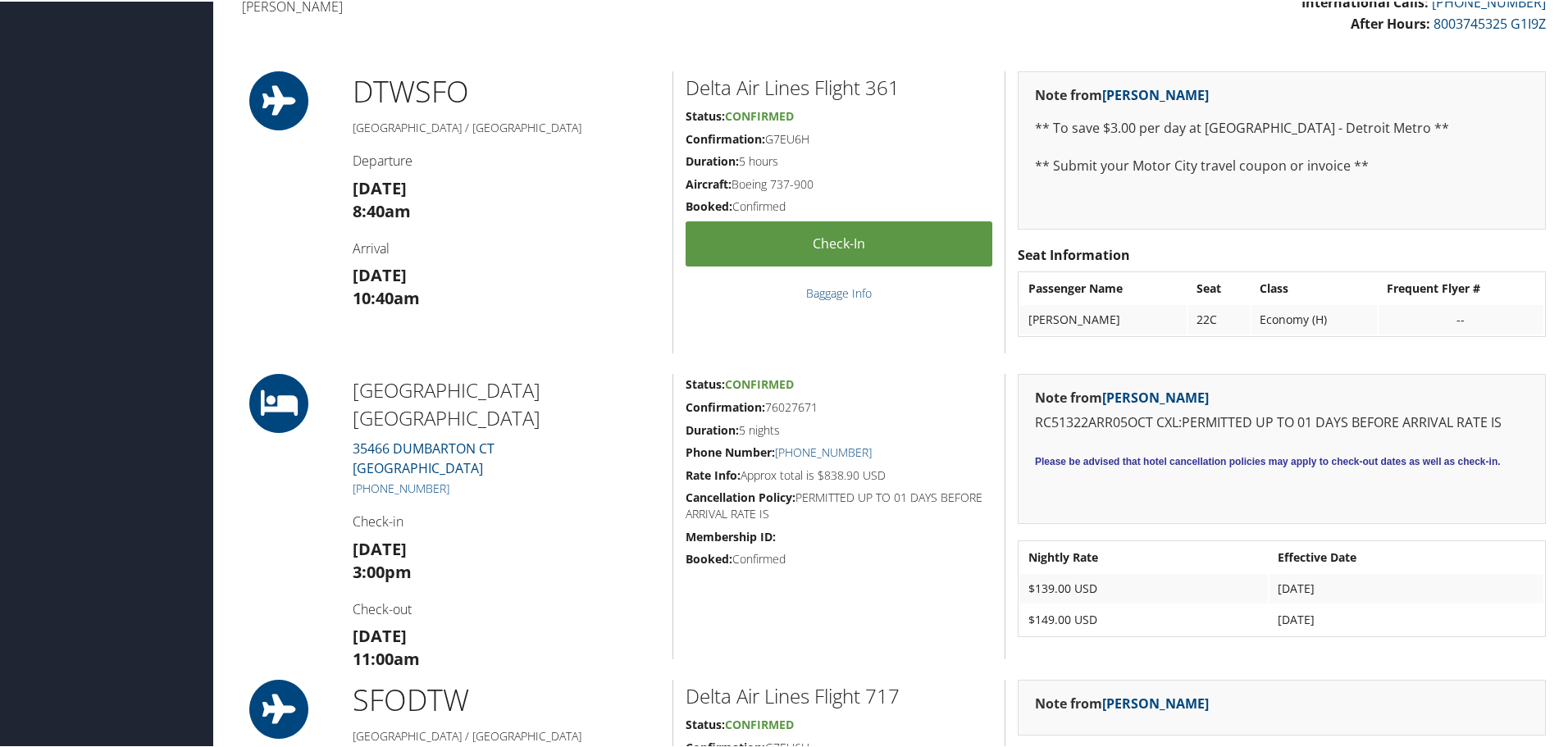
scroll to position [574, 0]
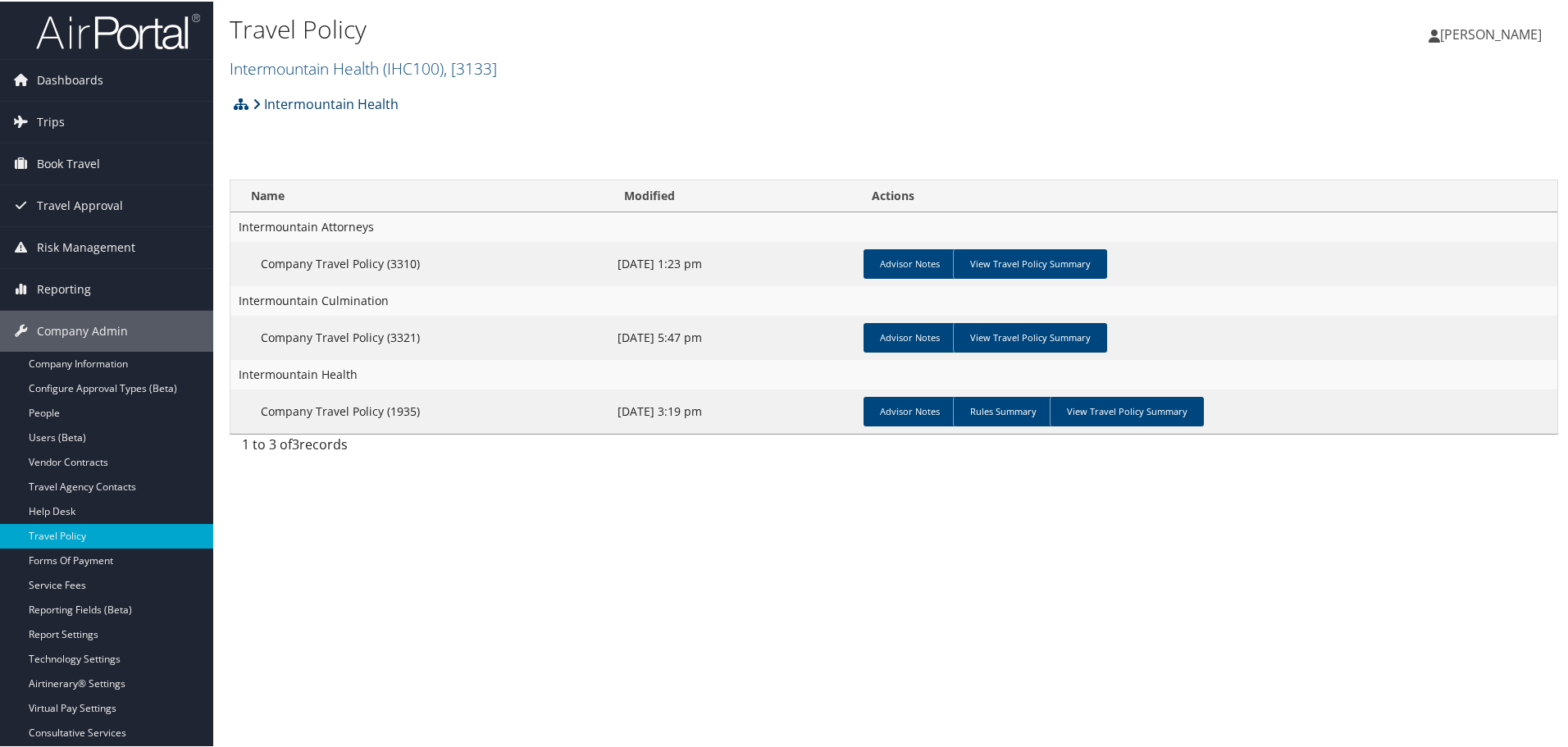
click at [332, 109] on link "Intermountain Health" at bounding box center [325, 103] width 146 height 33
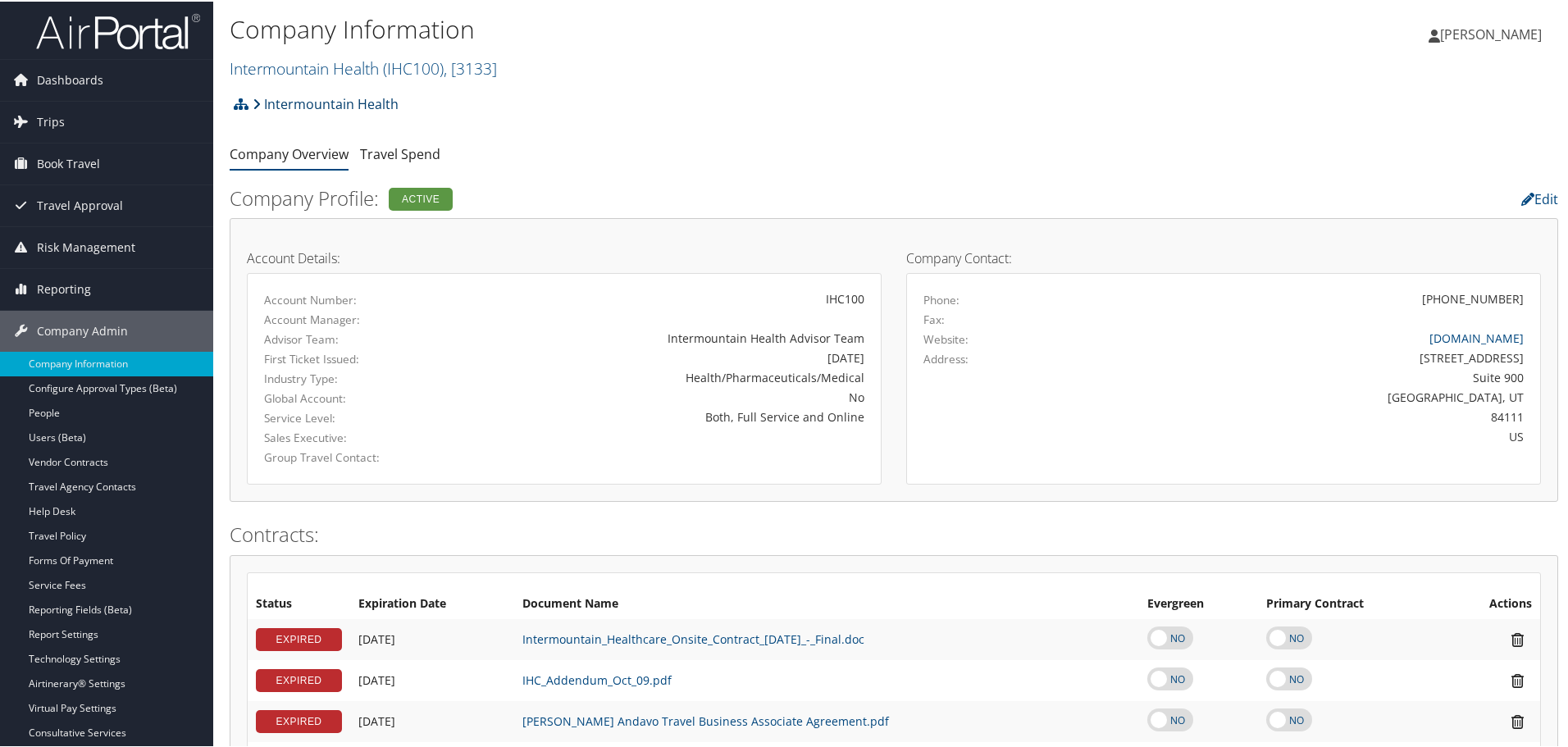
click at [295, 101] on link "Intermountain Health" at bounding box center [325, 103] width 146 height 33
click at [487, 71] on span ", [ 3133 ]" at bounding box center [471, 66] width 54 height 22
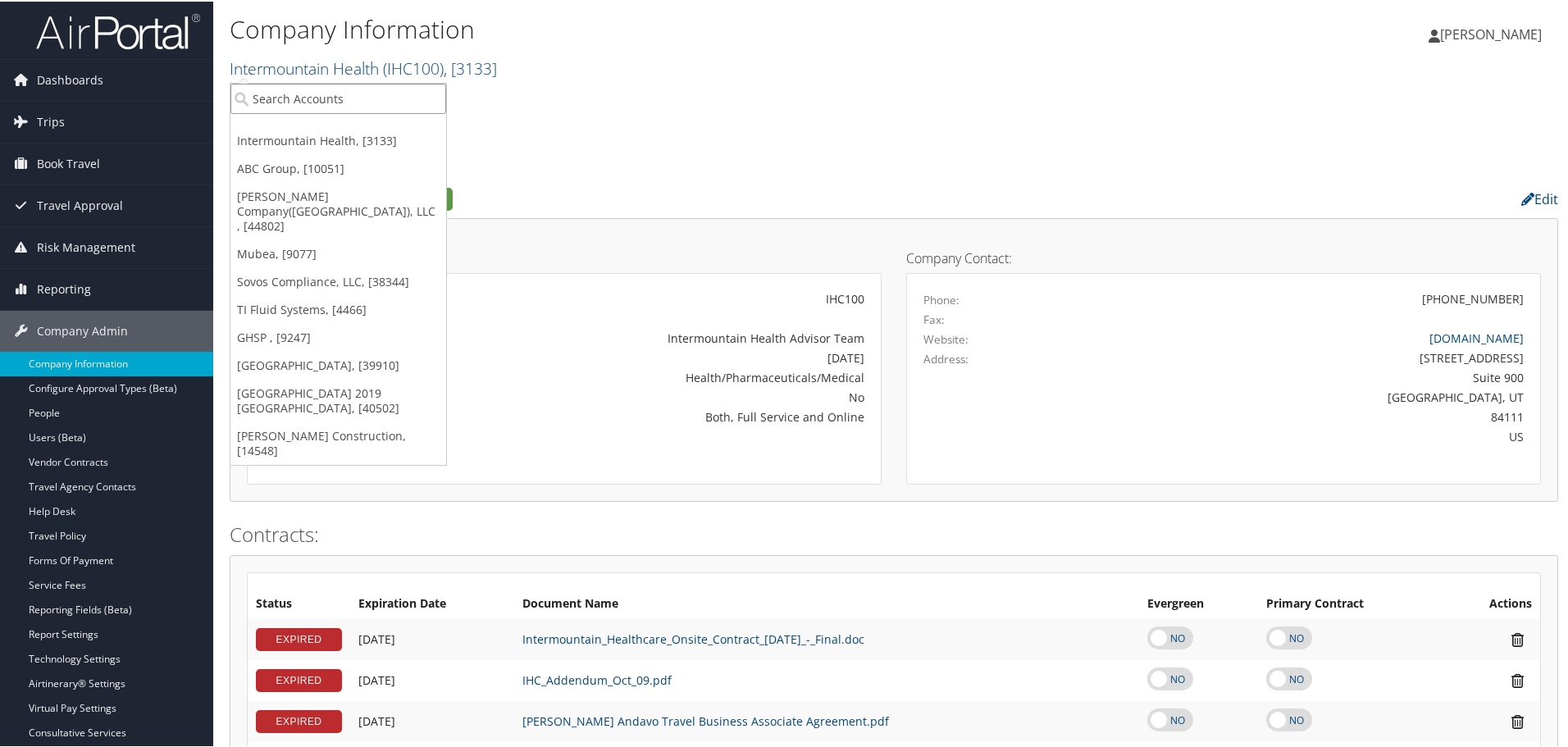
click at [296, 96] on input "search" at bounding box center [337, 98] width 216 height 31
type input "[PERSON_NAME]"
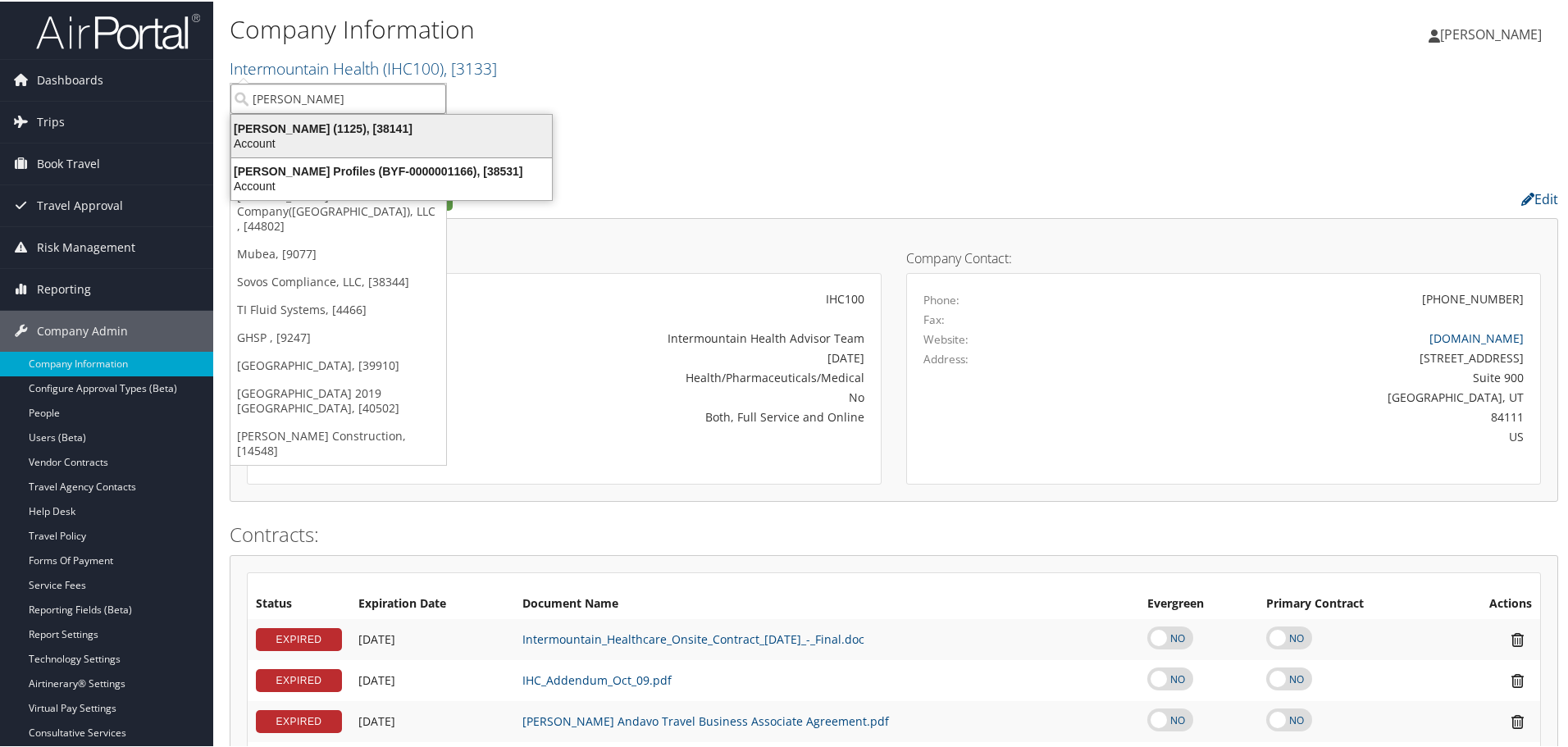
click at [323, 129] on div "[PERSON_NAME] (1125), [38141]" at bounding box center [391, 127] width 340 height 14
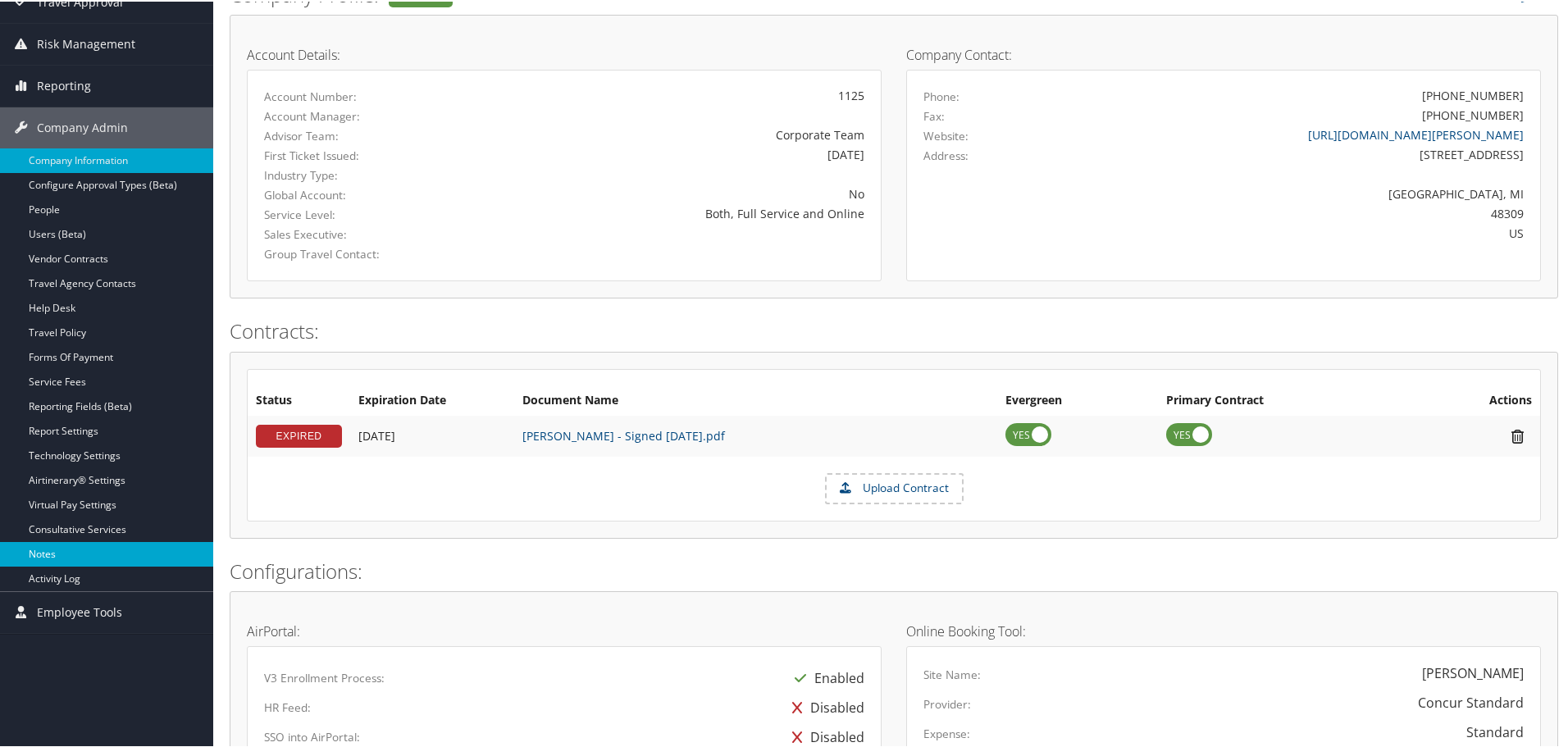
scroll to position [246, 0]
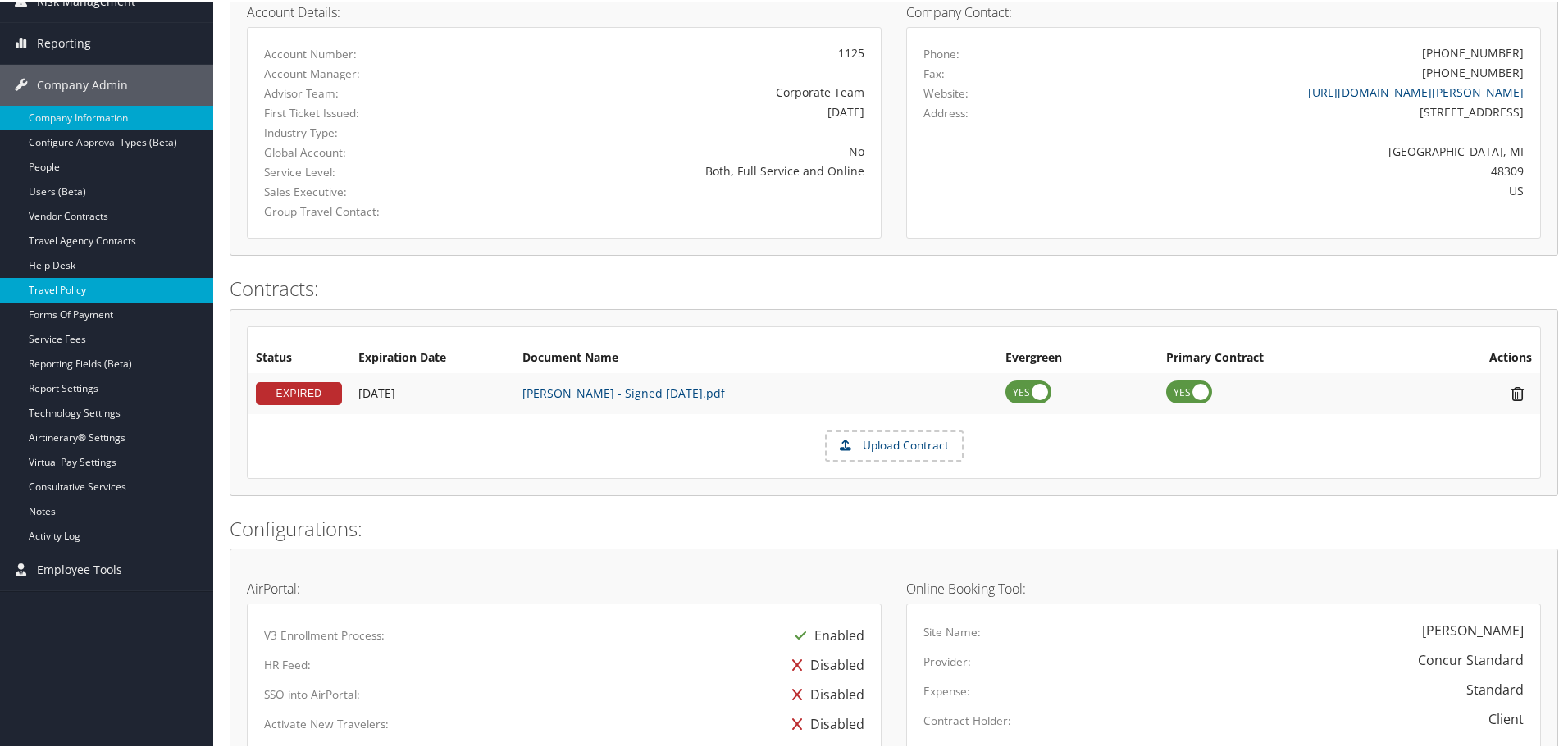
click at [75, 282] on link "Travel Policy" at bounding box center [106, 289] width 213 height 25
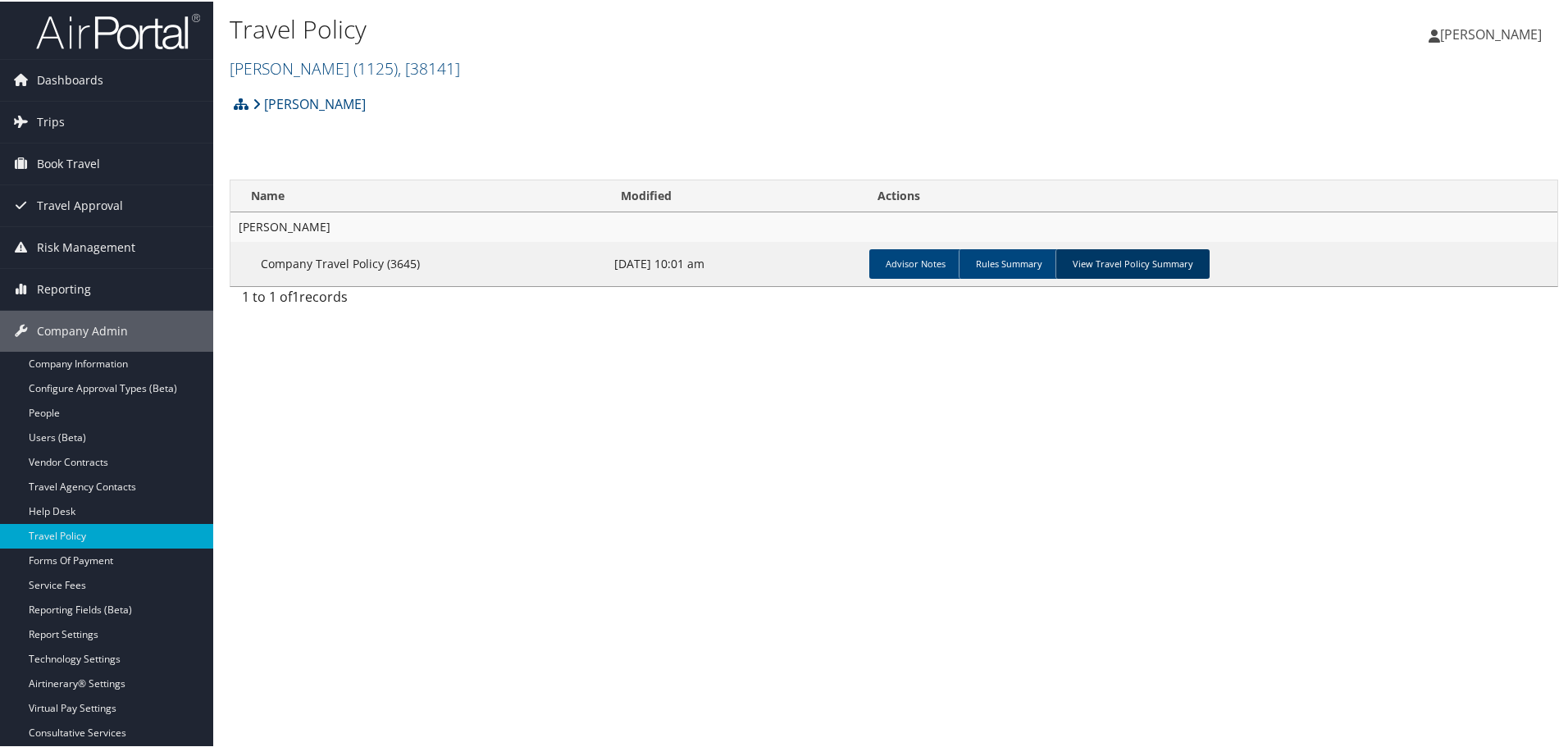
click at [1145, 262] on link "View Travel Policy Summary" at bounding box center [1132, 262] width 154 height 30
